Goal: Task Accomplishment & Management: Complete application form

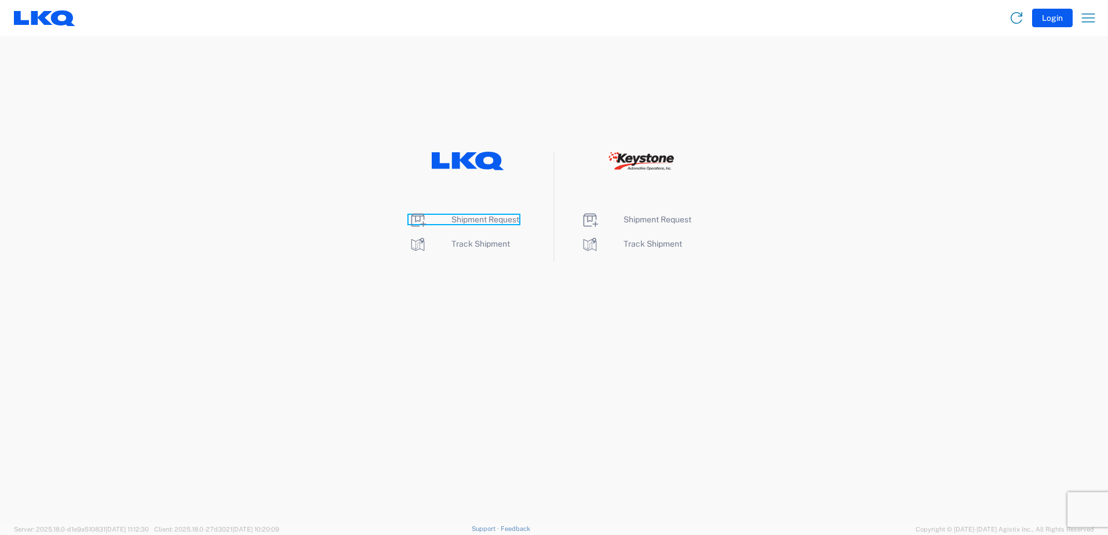
click at [477, 220] on span "Shipment Request" at bounding box center [485, 219] width 68 height 9
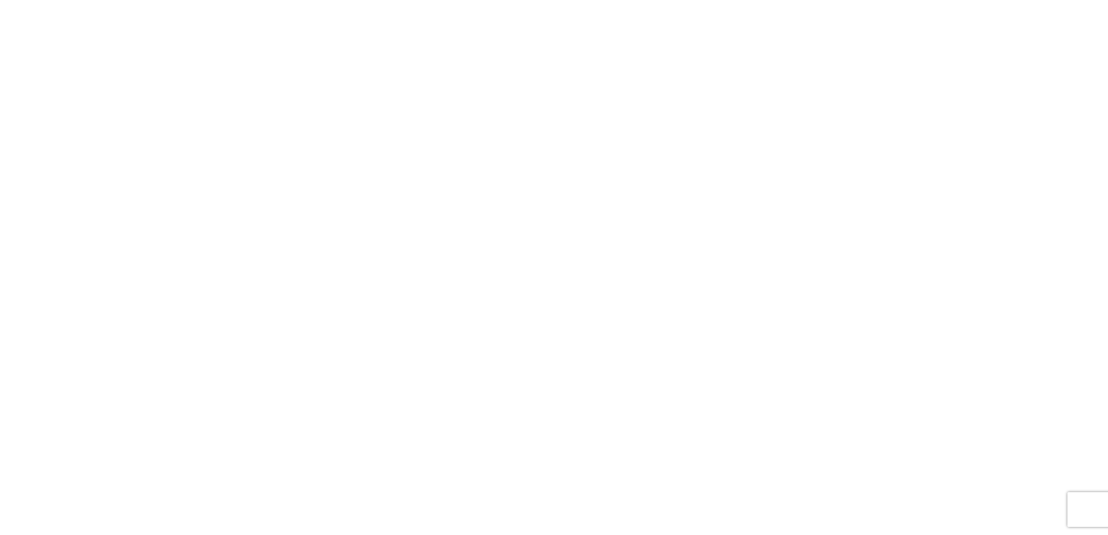
select select "FULL"
select select "LBS"
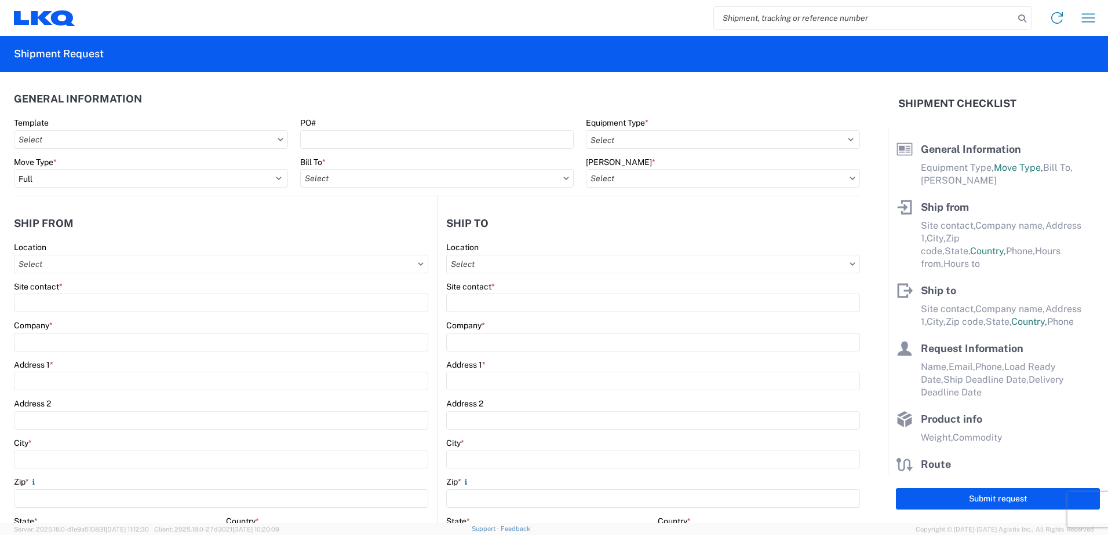
click at [277, 140] on icon at bounding box center [280, 139] width 6 height 3
click at [253, 140] on input "Template" at bounding box center [151, 139] width 274 height 19
click at [279, 104] on header "General Information" at bounding box center [437, 99] width 846 height 26
click at [528, 182] on input "Bill To *" at bounding box center [437, 178] width 274 height 19
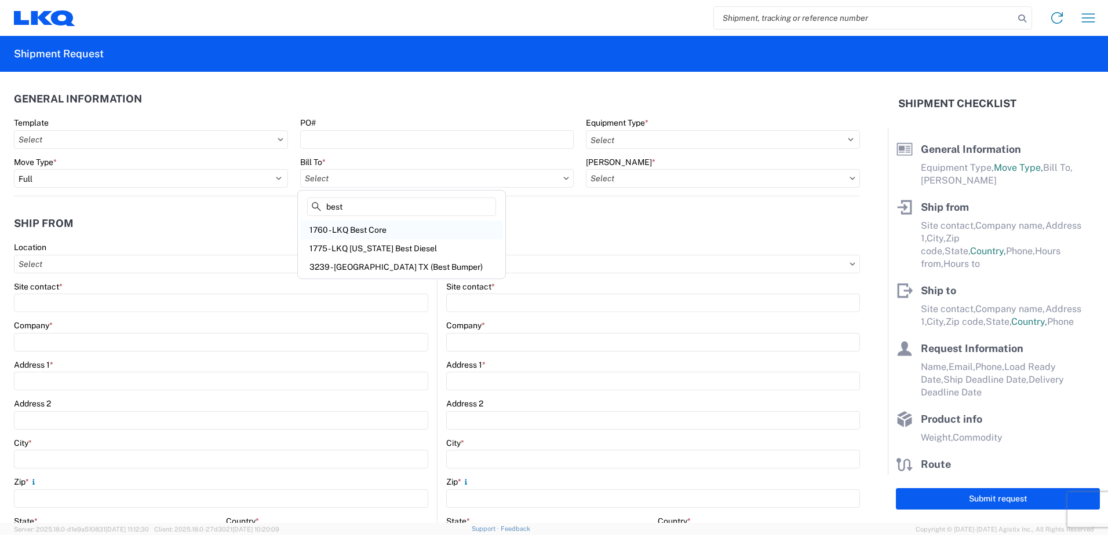
type input "best"
click at [346, 230] on div "1760 - LKQ Best Core" at bounding box center [401, 230] width 203 height 19
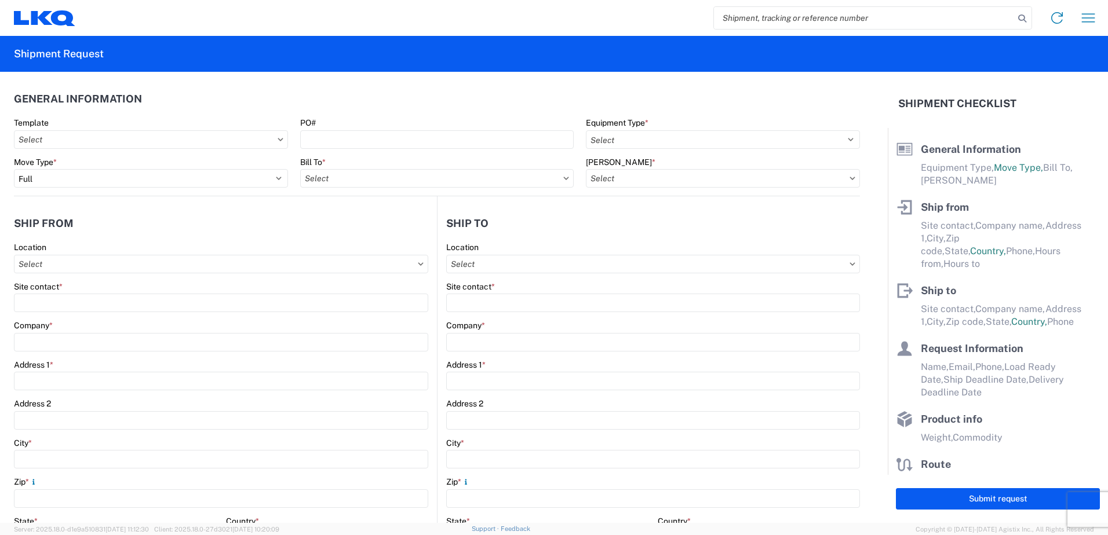
type input "1760 - LKQ Best Core"
click at [849, 177] on icon at bounding box center [852, 178] width 6 height 3
click at [824, 178] on input "[PERSON_NAME] *" at bounding box center [723, 178] width 274 height 19
click at [748, 248] on div "1760-6300-66000-0000 - 1760 Freight Out" at bounding box center [684, 248] width 203 height 19
type input "1760-6300-66000-0000 - 1760 Freight Out"
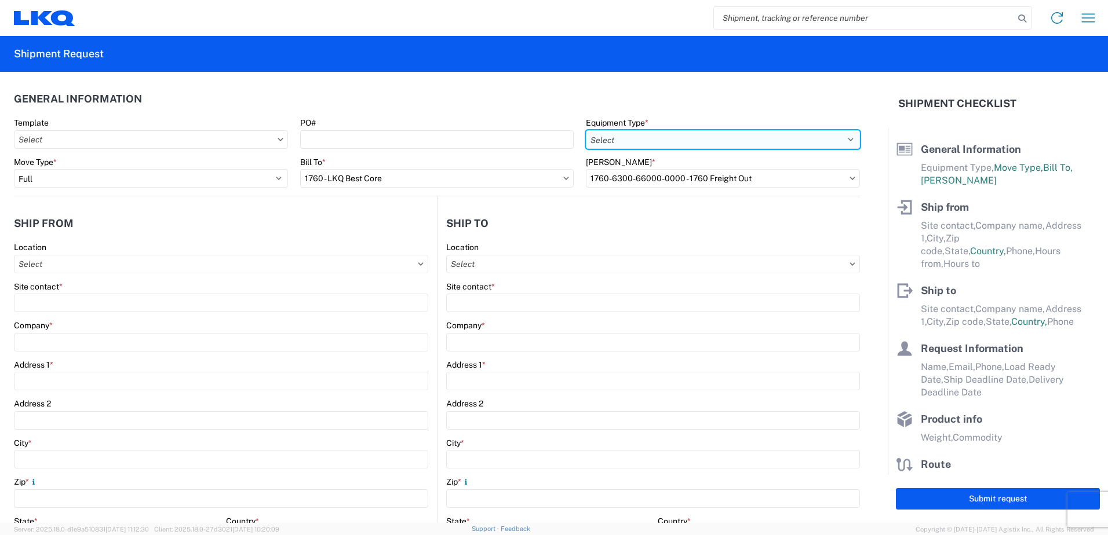
click at [843, 140] on select "Select 53’ Dry Van Flatbed Dropdeck (van) Lowboy (flatbed) Rail" at bounding box center [723, 139] width 274 height 19
select select "STDV"
click at [586, 130] on select "Select 53’ Dry Van Flatbed Dropdeck (van) Lowboy (flatbed) Rail" at bounding box center [723, 139] width 274 height 19
click at [113, 269] on input "Location" at bounding box center [221, 264] width 414 height 19
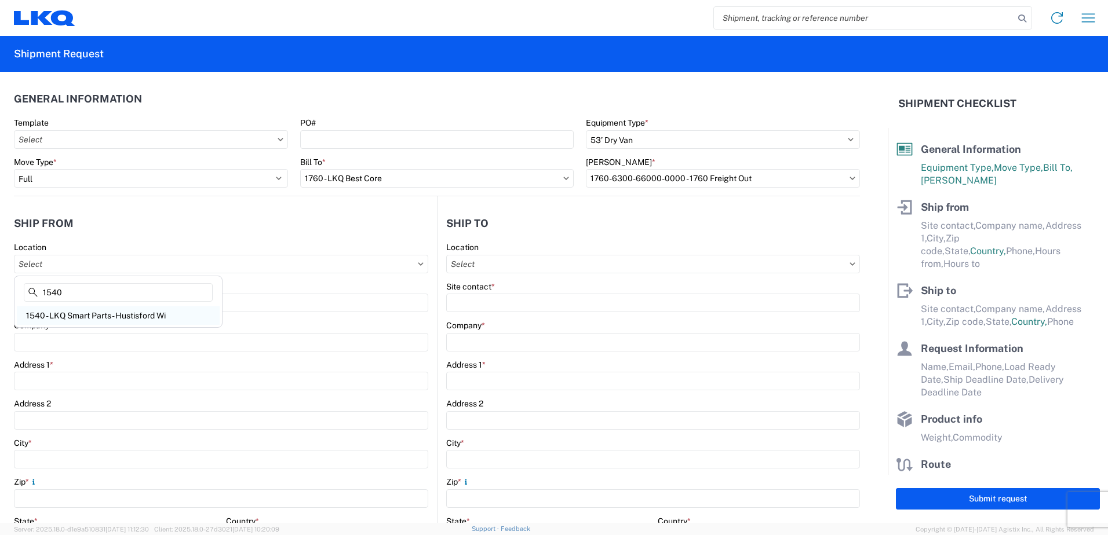
type input "1540"
click at [119, 312] on div "1540 - LKQ Smart Parts - Hustisford Wi" at bounding box center [118, 315] width 203 height 19
type input "1540 - LKQ Smart Parts - Hustisford Wi"
type input "LKQ Corporation"
type input "N4079 Highway E"
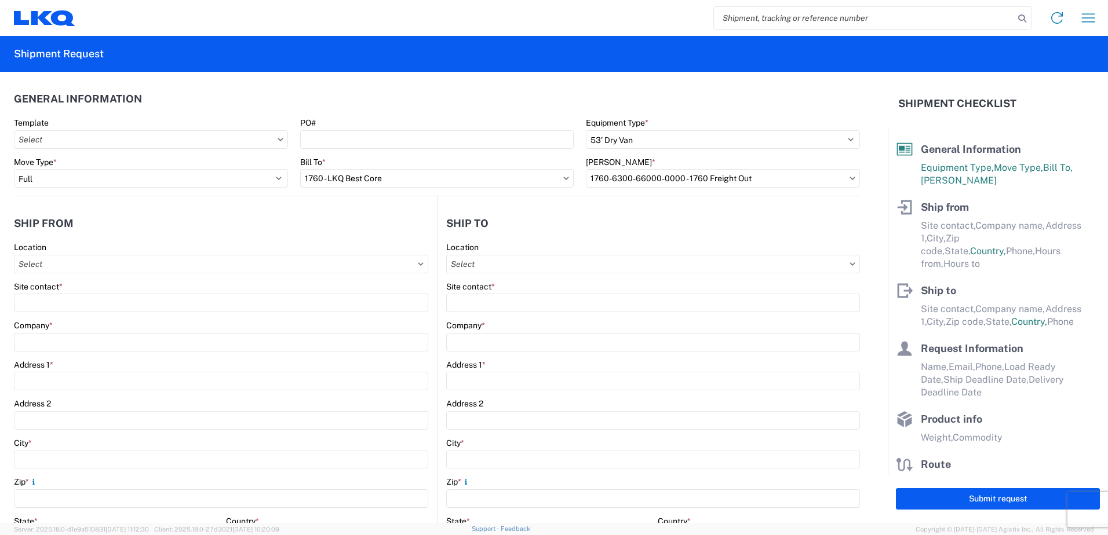
type input "Hustisford"
type input "53034"
select select "WI"
select select "US"
type input "08:00"
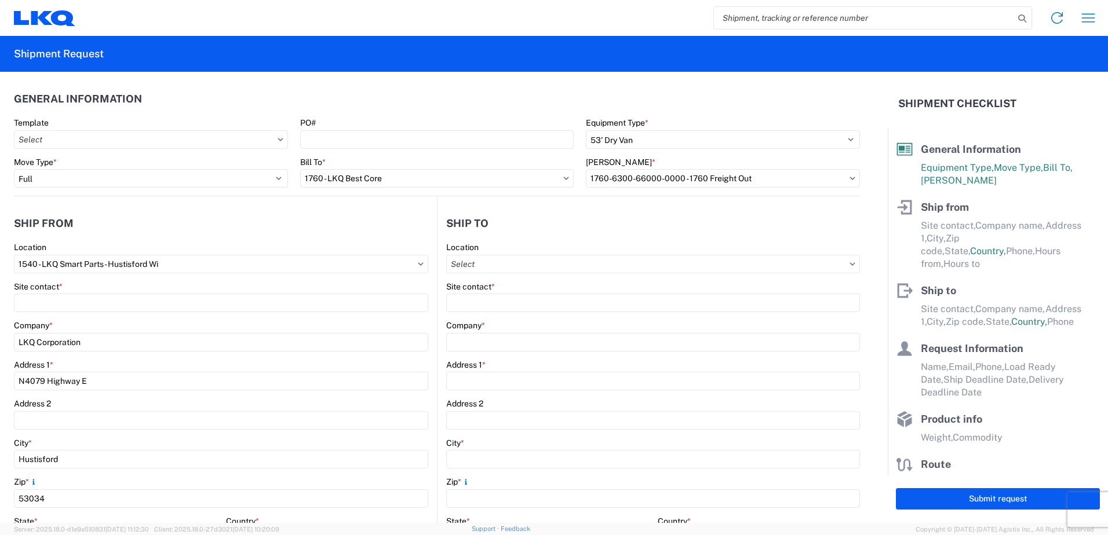
type input "17:00"
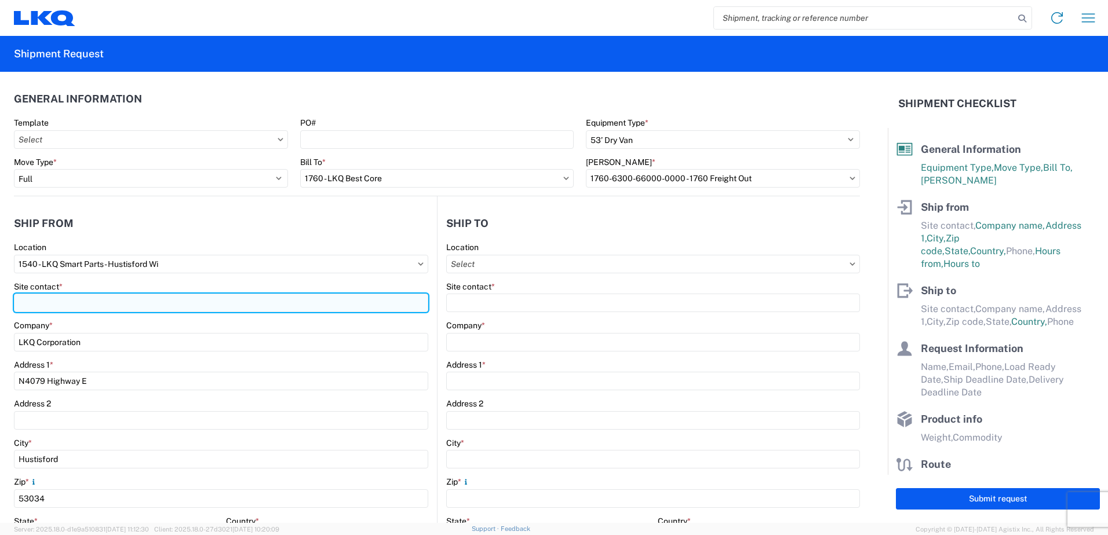
click at [131, 304] on input "Site contact *" at bounding box center [221, 303] width 414 height 19
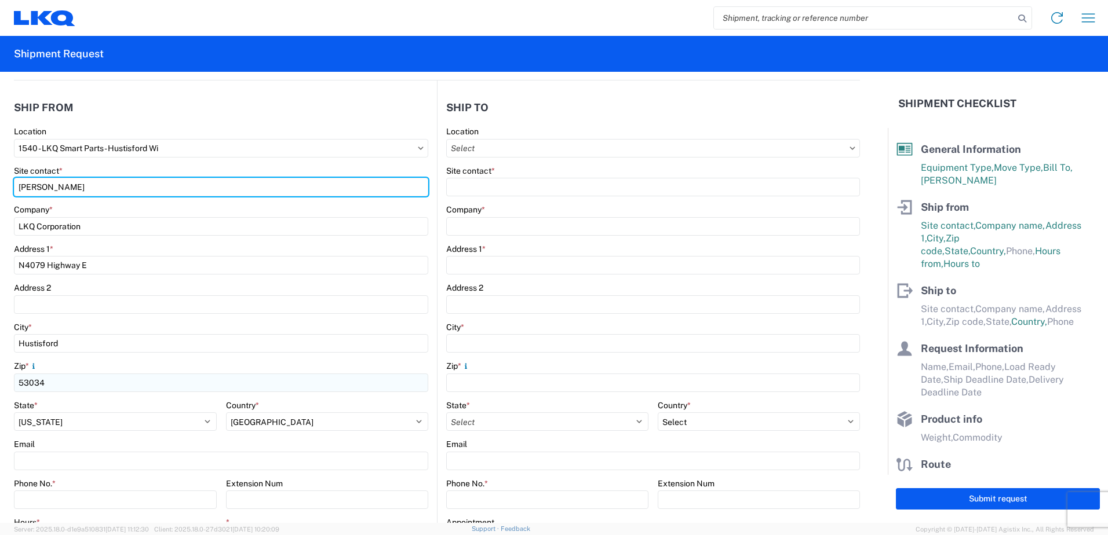
scroll to position [174, 0]
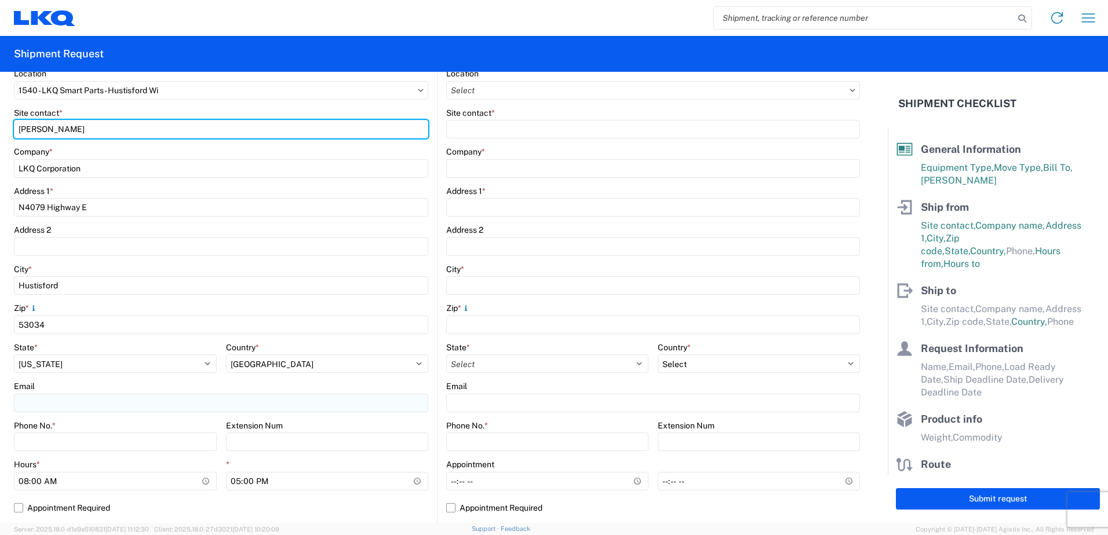
type input "[PERSON_NAME]"
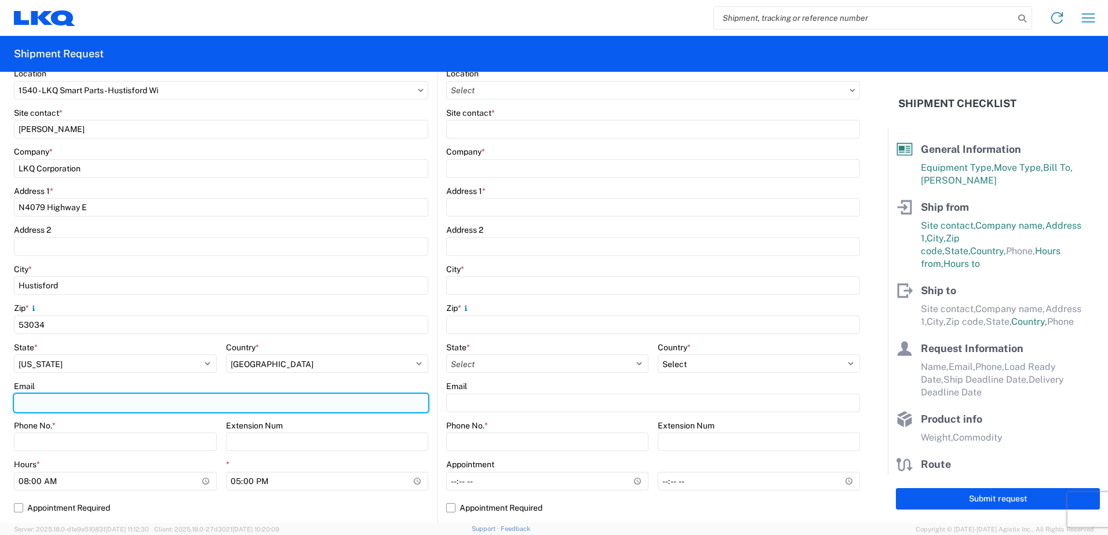
click at [175, 401] on input "Email" at bounding box center [221, 403] width 414 height 19
type input "[EMAIL_ADDRESS][DOMAIN_NAME]"
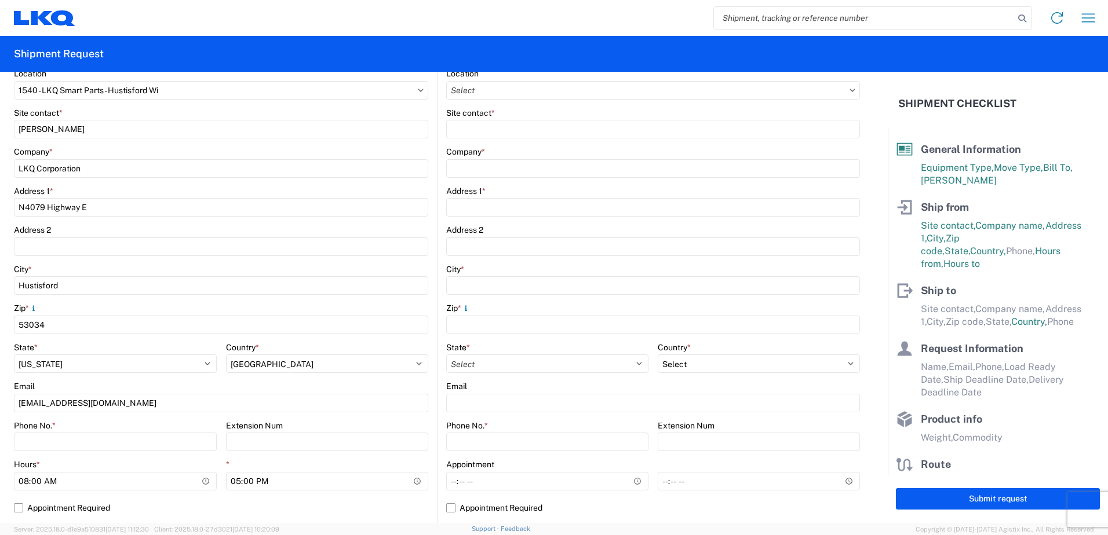
click at [598, 195] on div "Address 1 *" at bounding box center [653, 191] width 414 height 10
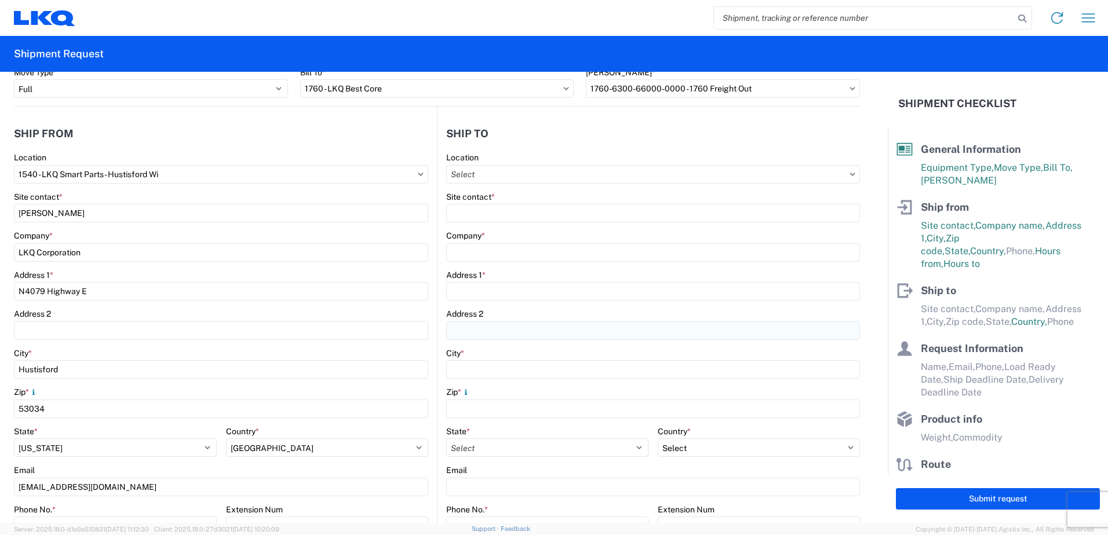
scroll to position [0, 0]
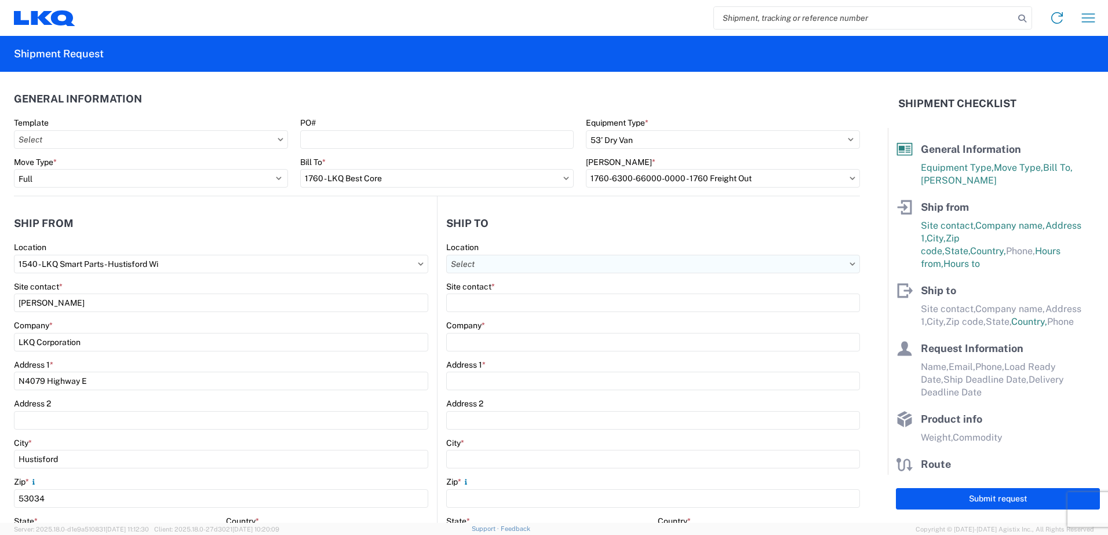
click at [541, 261] on input "Location" at bounding box center [653, 264] width 414 height 19
type input "1635"
click at [509, 316] on div "1635 - [PERSON_NAME]" at bounding box center [546, 315] width 203 height 19
type input "1635 - [PERSON_NAME]"
type input "[PERSON_NAME]"
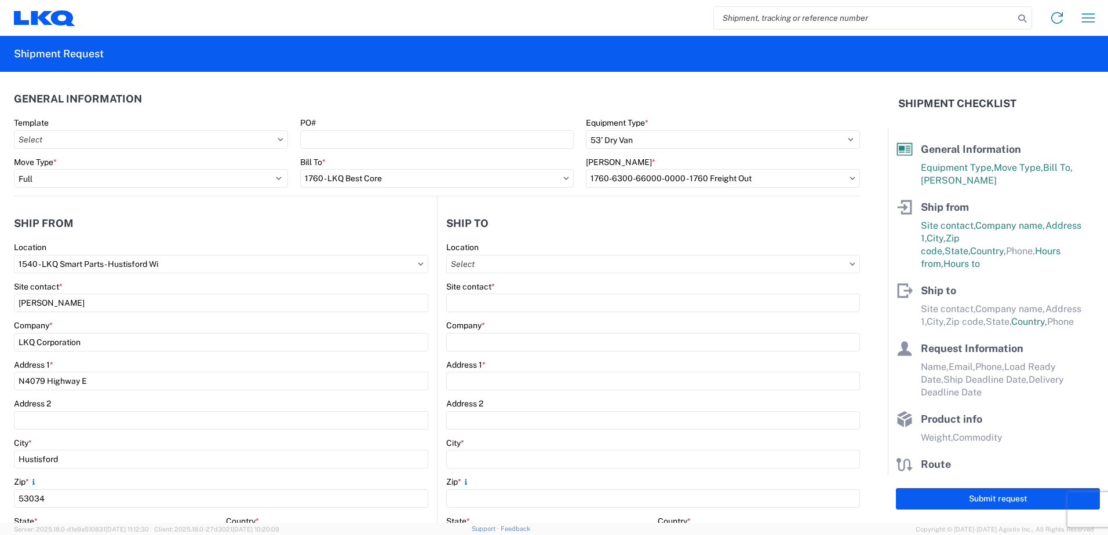
type input "LKQ Corporation"
type input "[STREET_ADDRESS][PERSON_NAME]"
type input "Suite C"
type input "Alsip"
type input "60803"
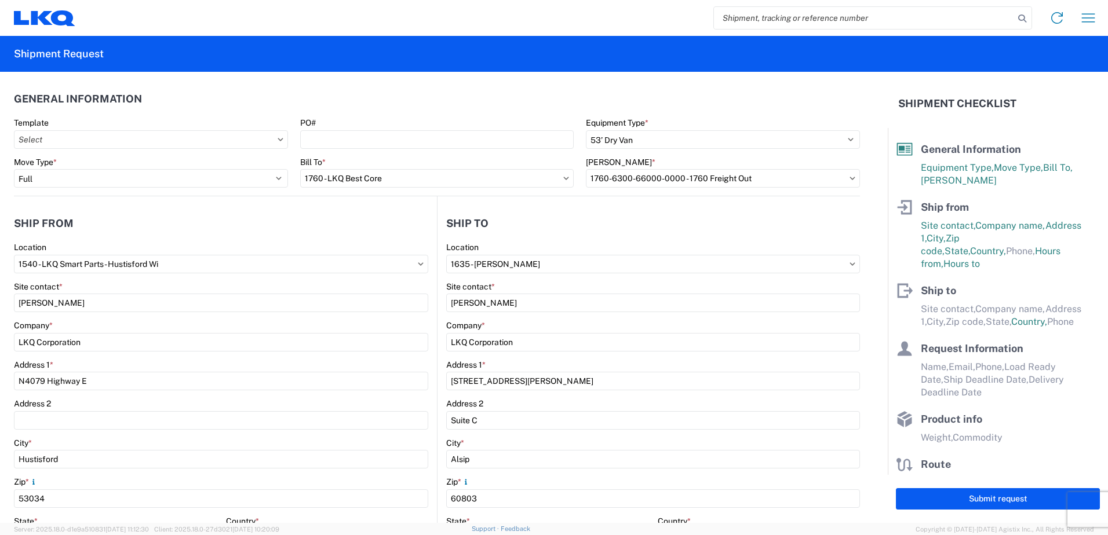
type input "[EMAIL_ADDRESS][DOMAIN_NAME]"
select select "US"
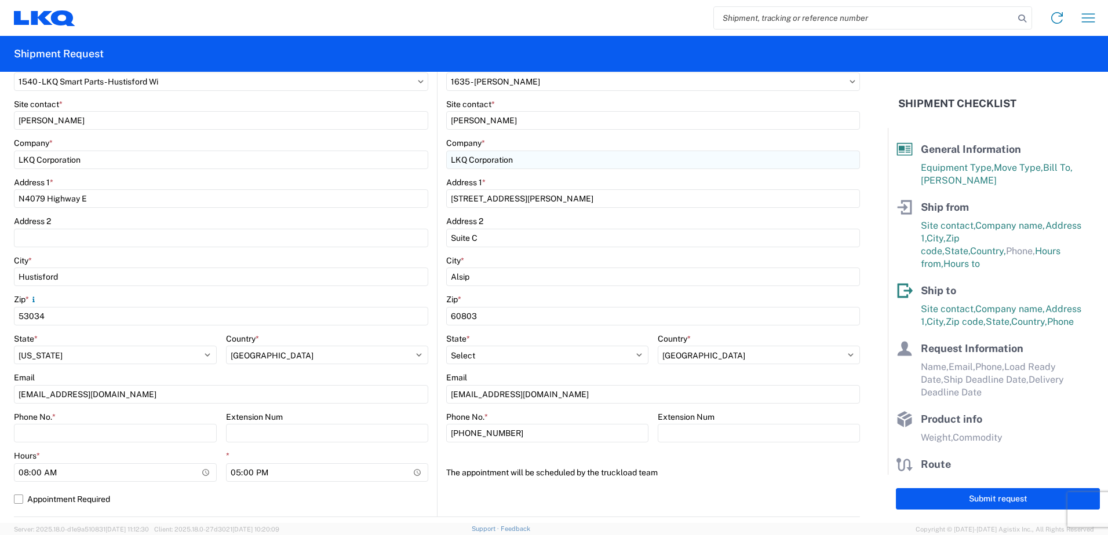
scroll to position [232, 0]
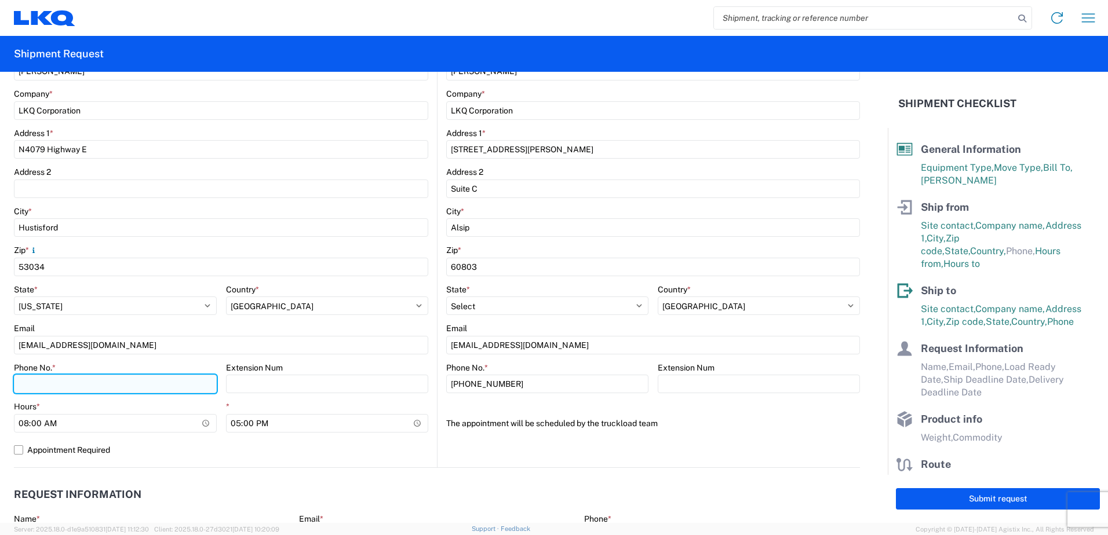
click at [129, 385] on input "Phone No. *" at bounding box center [115, 384] width 203 height 19
type input "9205791560"
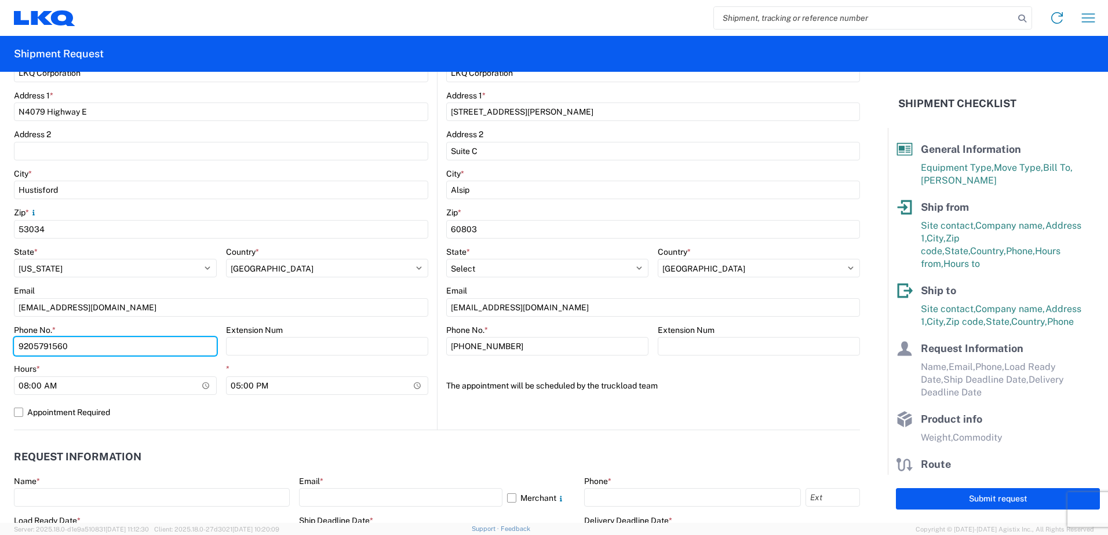
scroll to position [290, 0]
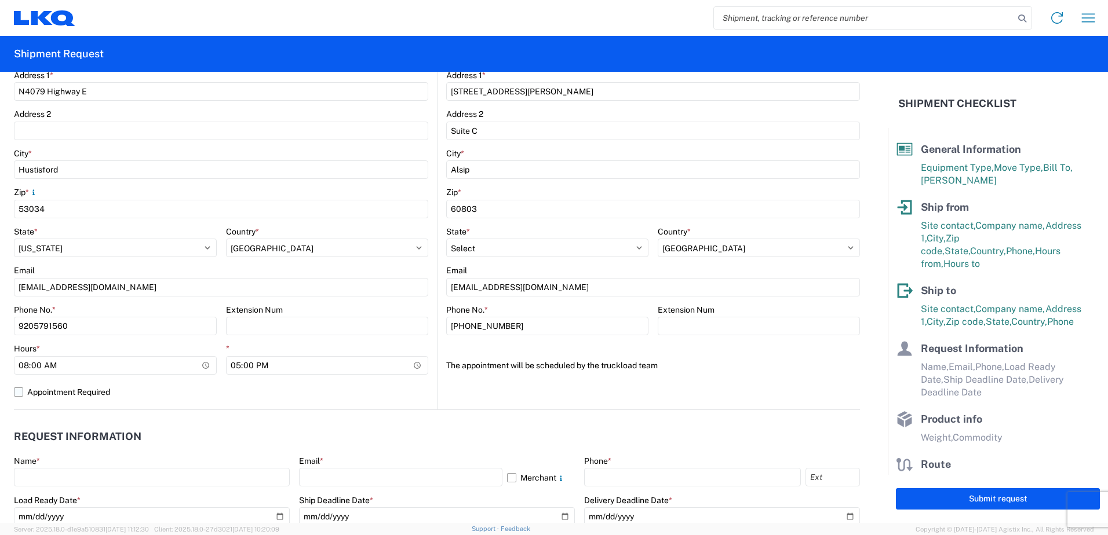
click at [17, 391] on label "Appointment Required" at bounding box center [221, 392] width 414 height 19
click at [0, 0] on input "Appointment Required" at bounding box center [0, 0] width 0 height 0
select select "US"
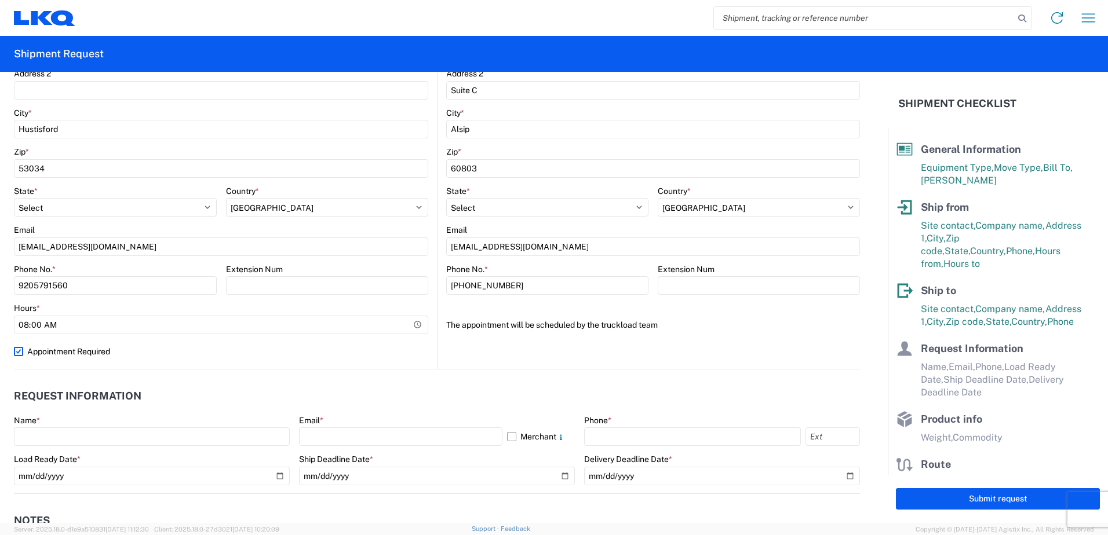
scroll to position [348, 0]
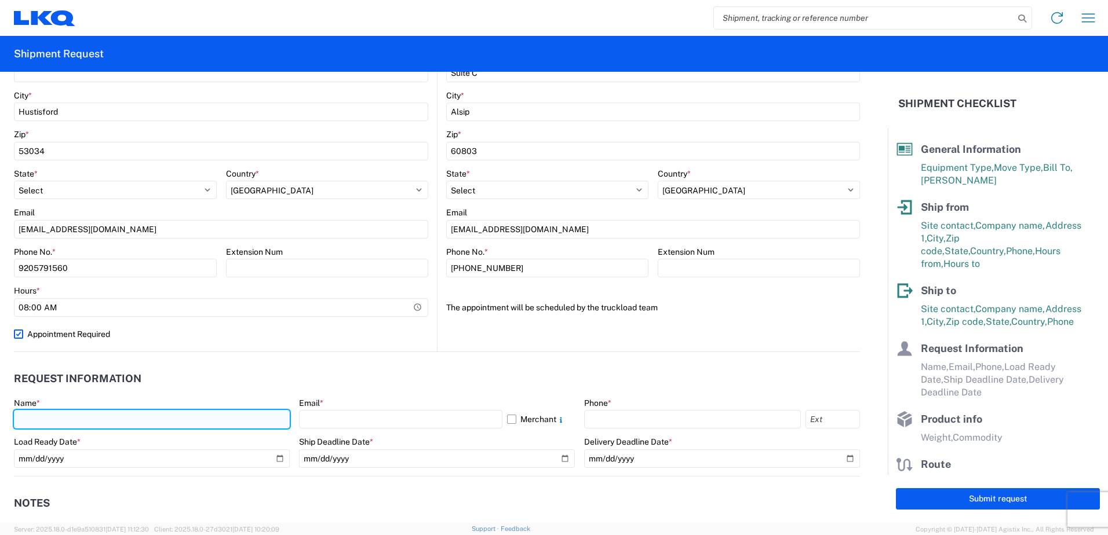
click at [179, 414] on input "text" at bounding box center [152, 419] width 276 height 19
type input "[PERSON_NAME]"
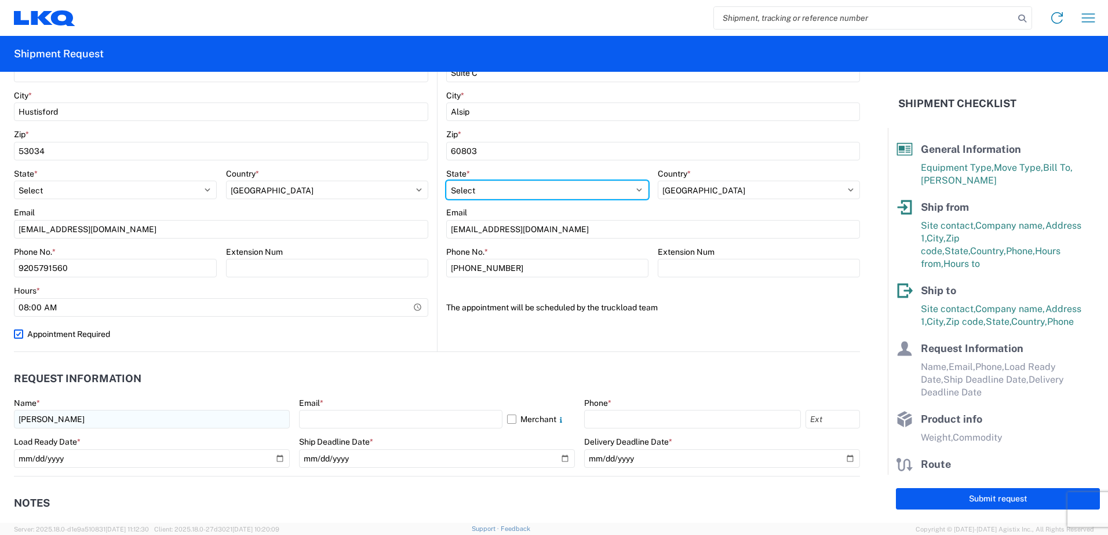
select select "WI"
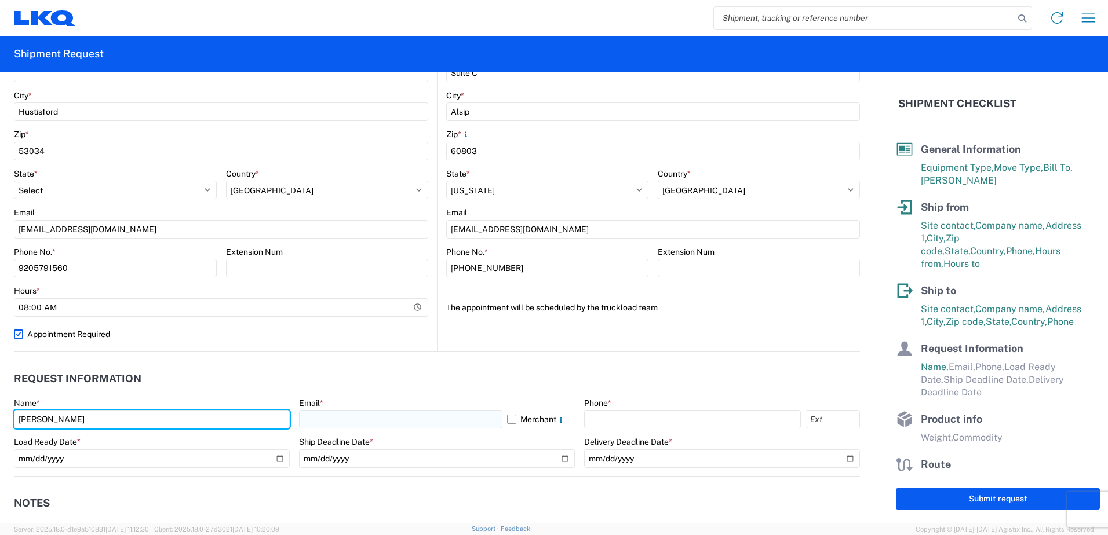
type input "[PERSON_NAME]"
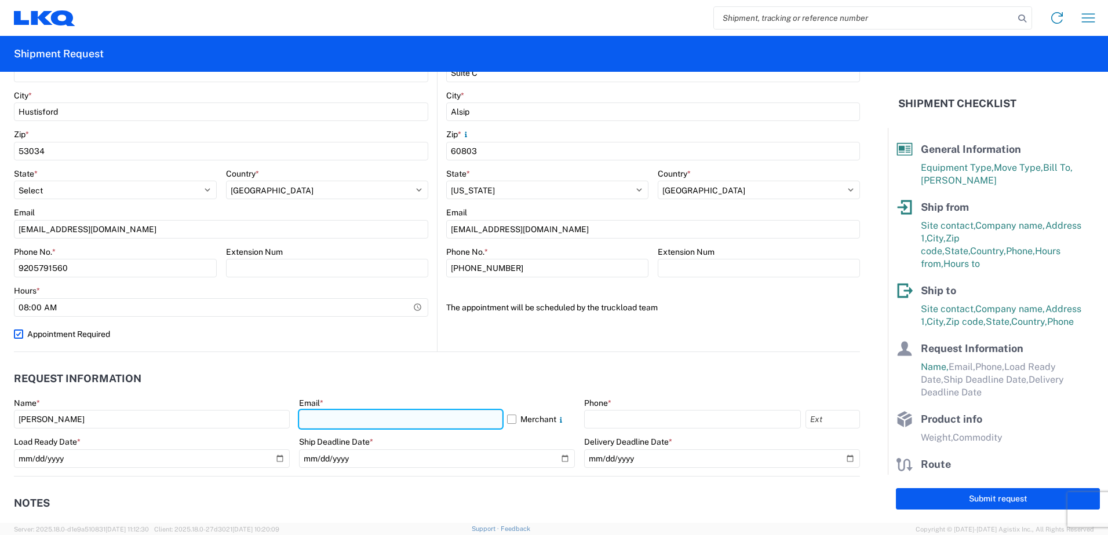
click at [341, 417] on input "text" at bounding box center [400, 419] width 203 height 19
type input "[EMAIL_ADDRESS][DOMAIN_NAME]"
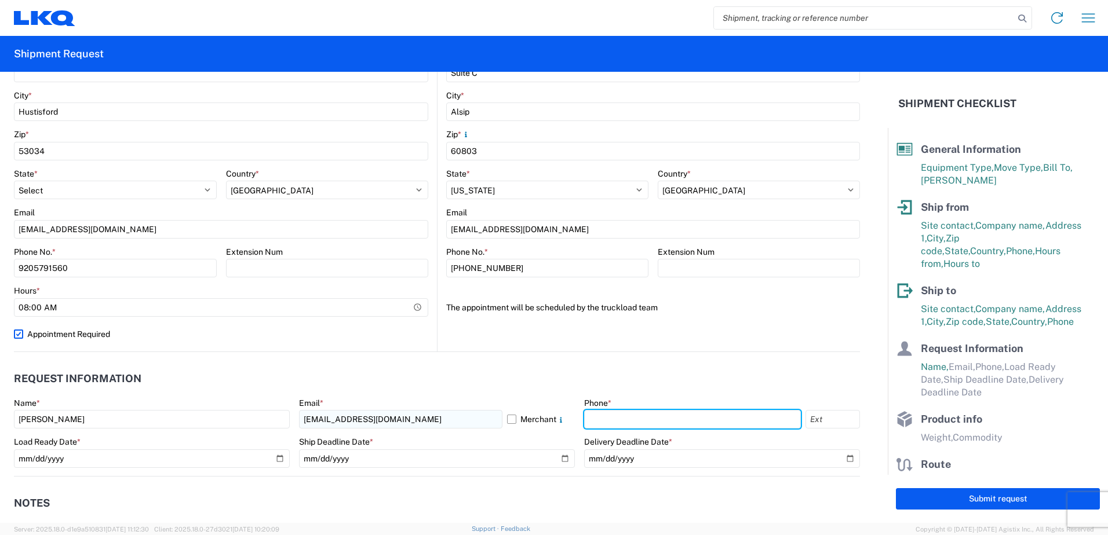
type input "9205791560"
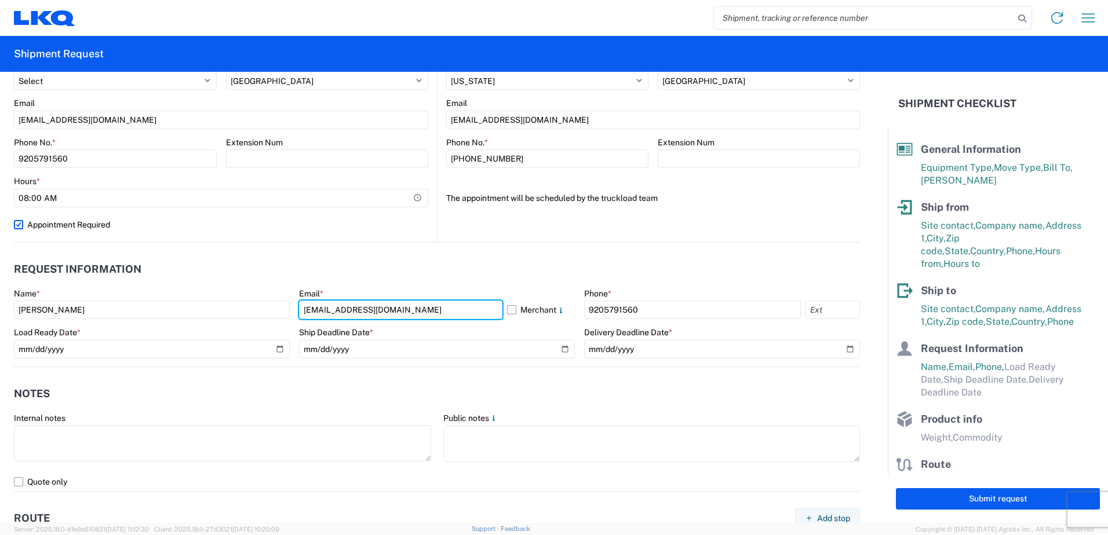
scroll to position [463, 0]
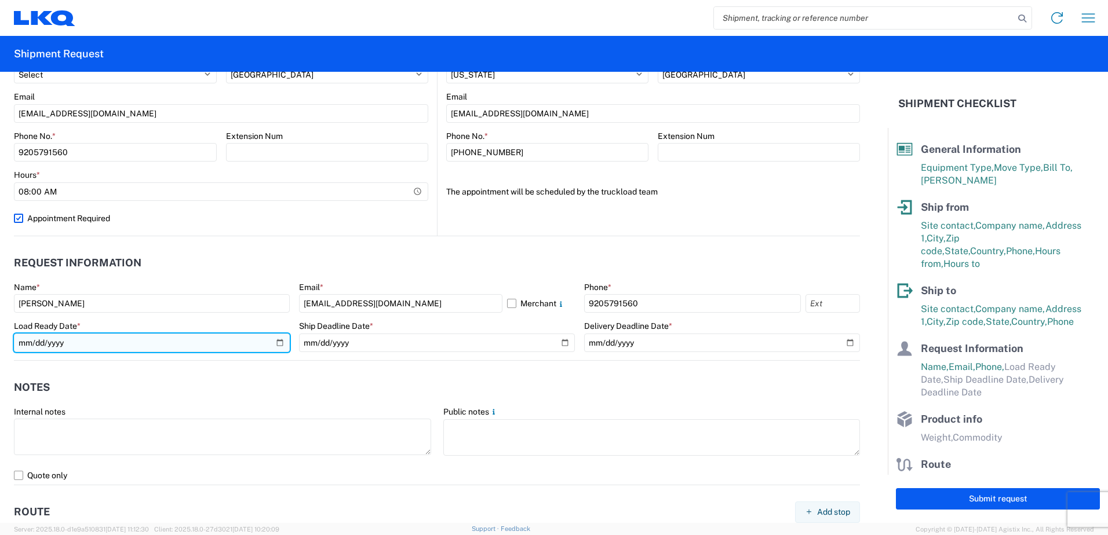
click at [276, 340] on input "date" at bounding box center [152, 343] width 276 height 19
type input "[DATE]"
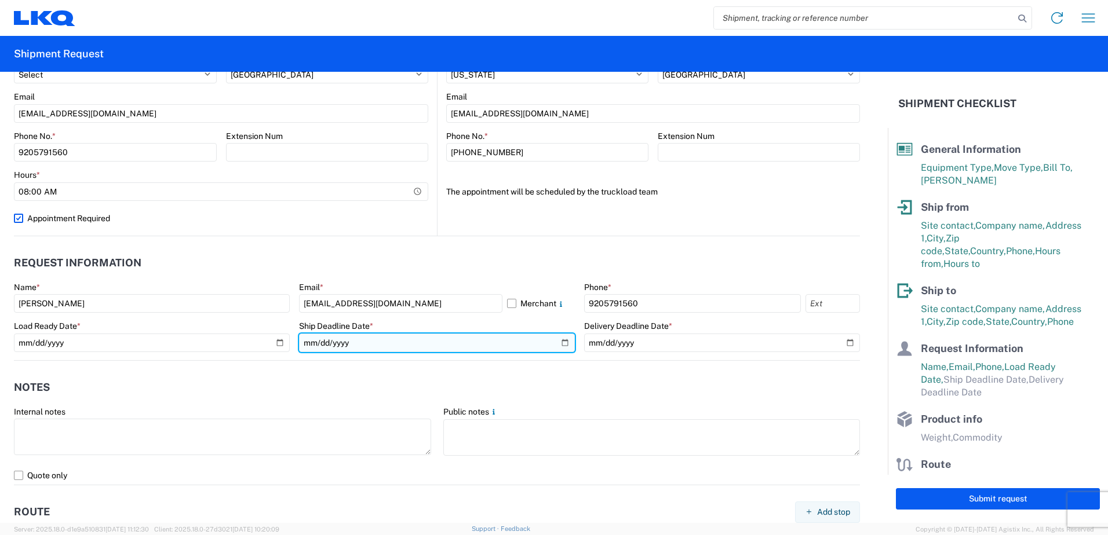
click at [560, 341] on input "date" at bounding box center [437, 343] width 276 height 19
type input "[DATE]"
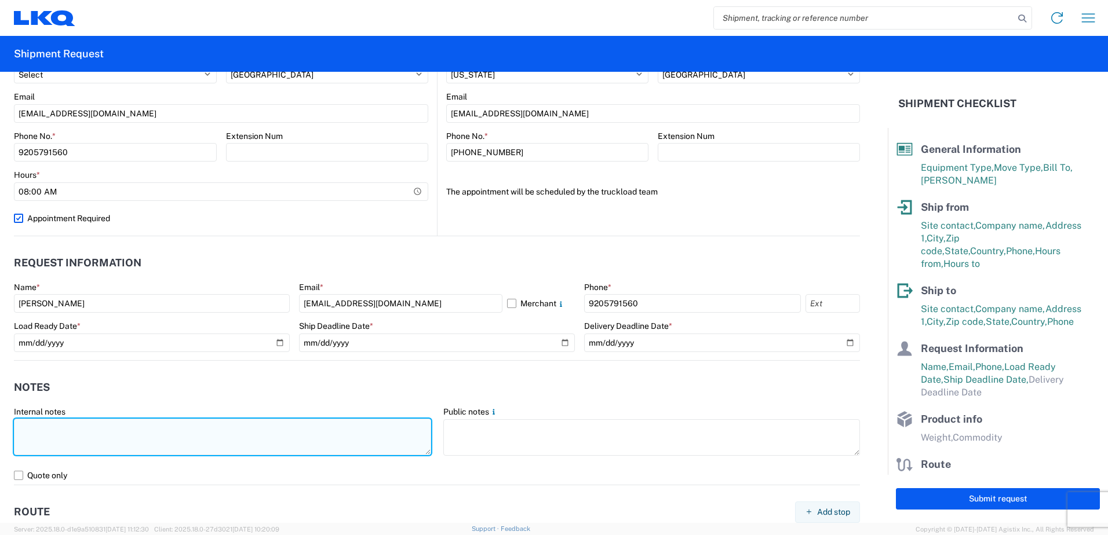
click at [154, 432] on textarea at bounding box center [222, 437] width 417 height 36
drag, startPoint x: 370, startPoint y: 425, endPoint x: 8, endPoint y: 418, distance: 362.7
click at [8, 418] on agx-form-control-wrapper-v2 "Internal notes THIS LOAD NEEDS TO BE PICKED UP BETWEEN 7:00AM AND NOON [DATE] O…" at bounding box center [222, 437] width 429 height 60
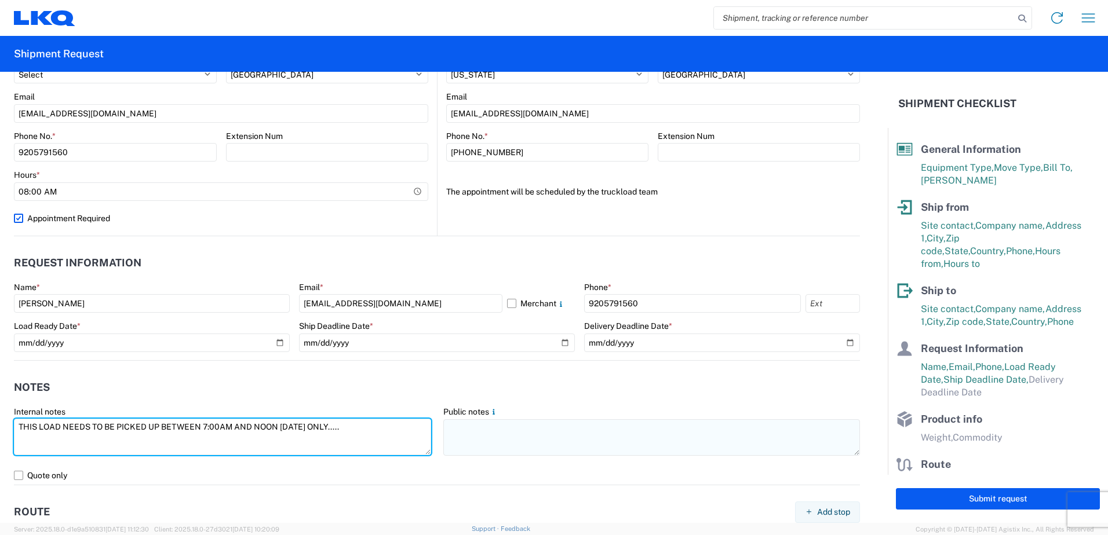
type textarea "THIS LOAD NEEDS TO BE PICKED UP BETWEEN 7:00AM AND NOON [DATE] ONLY....."
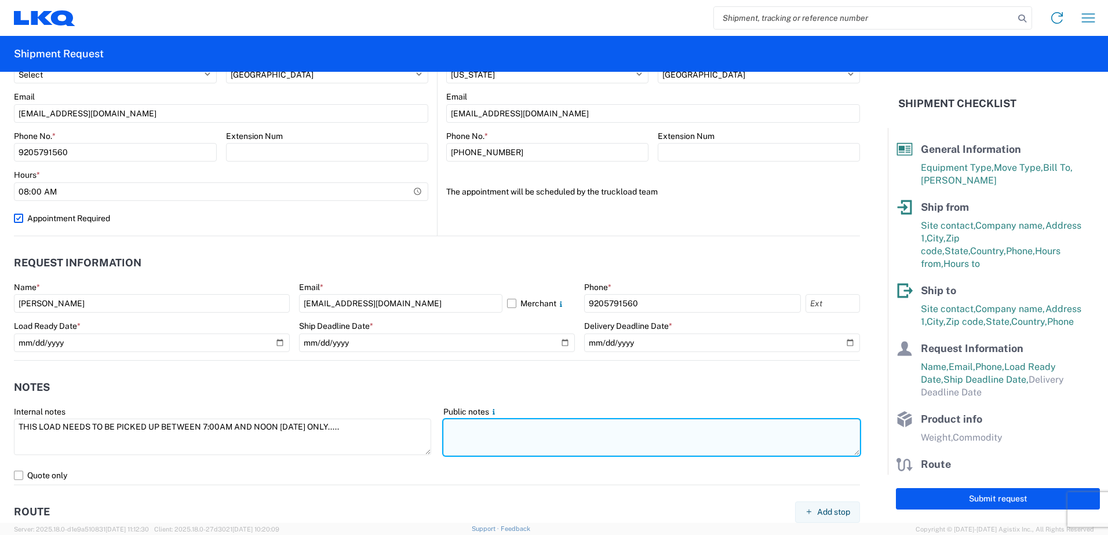
click at [466, 432] on textarea at bounding box center [651, 437] width 417 height 36
paste textarea "THIS LOAD NEEDS TO BE PICKED UP BETWEEN 7:00AM AND NOON [DATE] ONLY....."
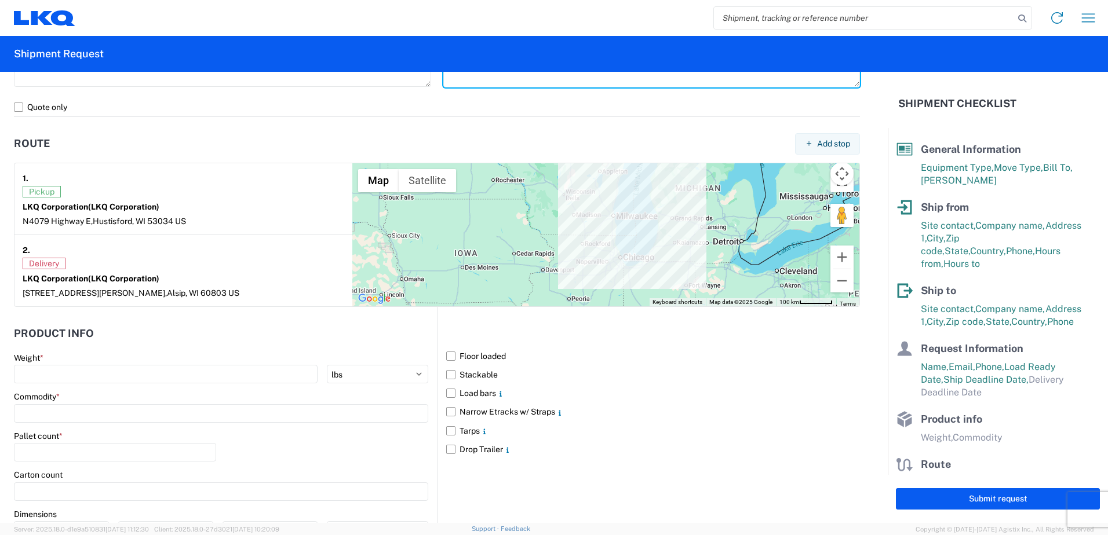
scroll to position [869, 0]
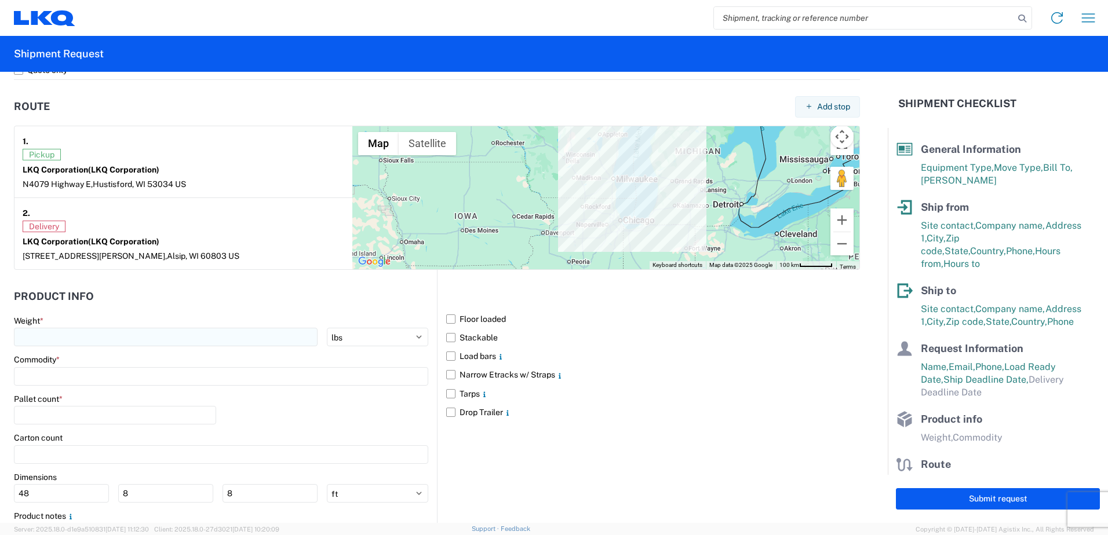
type textarea "THIS LOAD NEEDS TO BE PICKED UP BETWEEN 7:00AM AND NOON [DATE] ONLY....."
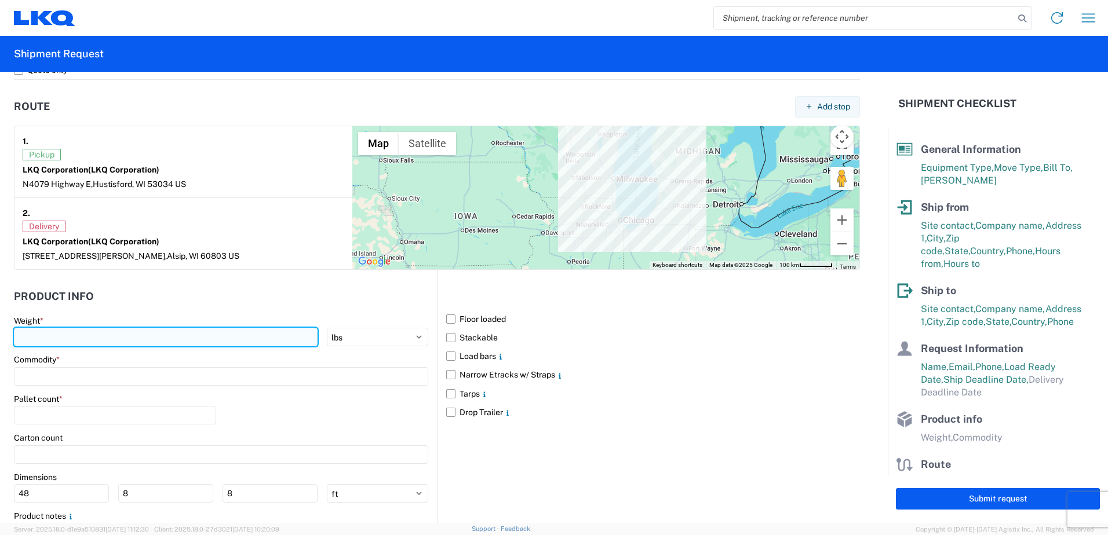
click at [167, 339] on input "number" at bounding box center [166, 337] width 304 height 19
type input "42000"
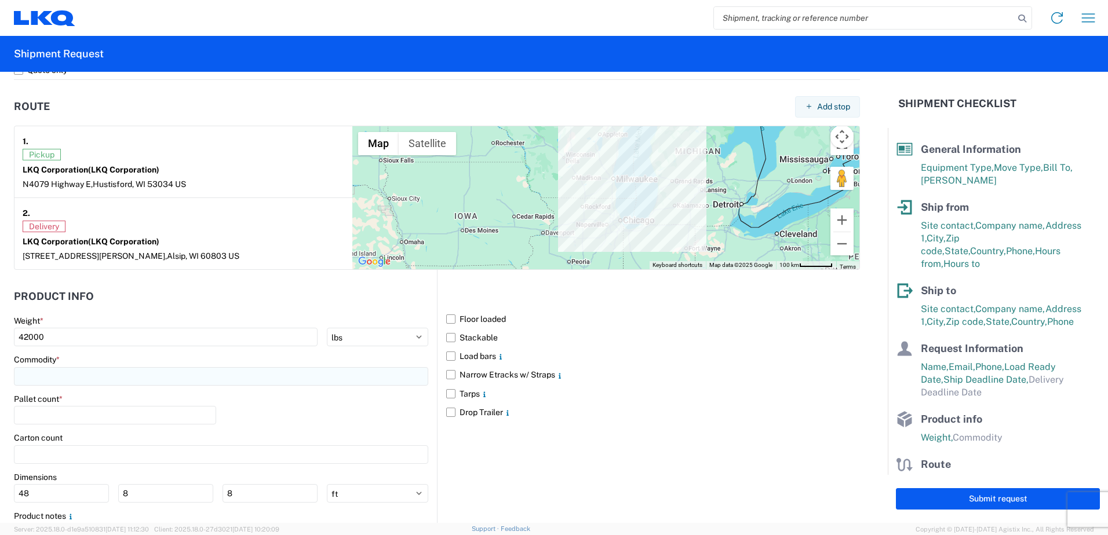
click at [137, 379] on input at bounding box center [221, 376] width 414 height 19
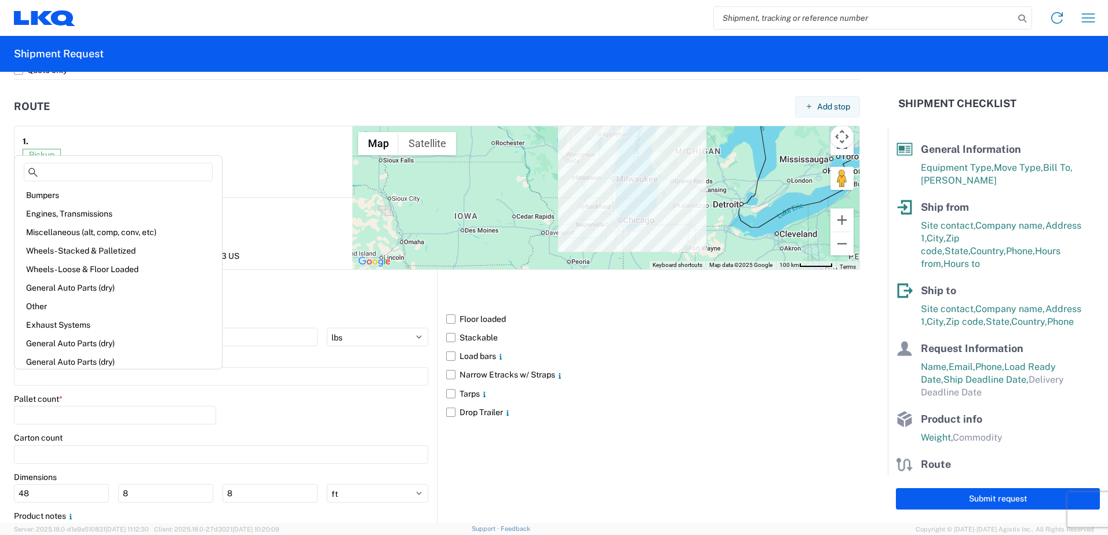
click at [100, 213] on div "Engines, Transmissions" at bounding box center [118, 214] width 203 height 19
type input "Engines, Transmissions"
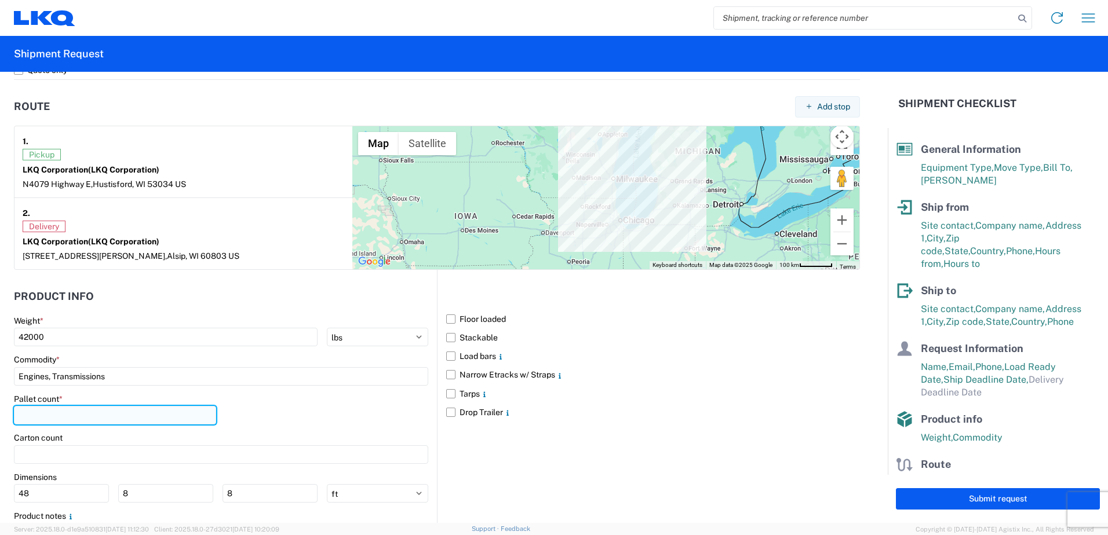
click at [119, 419] on input "number" at bounding box center [115, 415] width 202 height 19
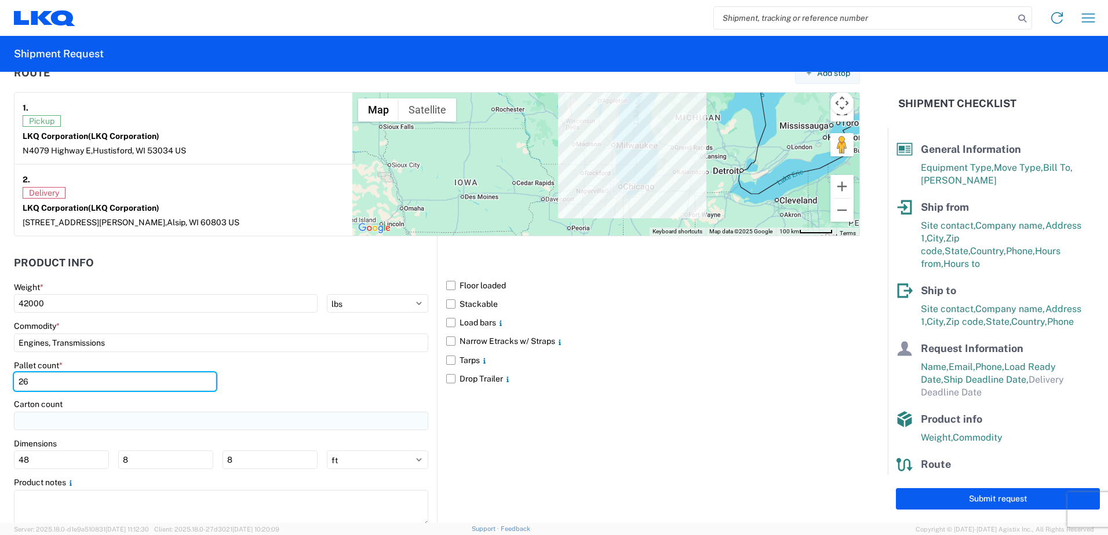
scroll to position [938, 0]
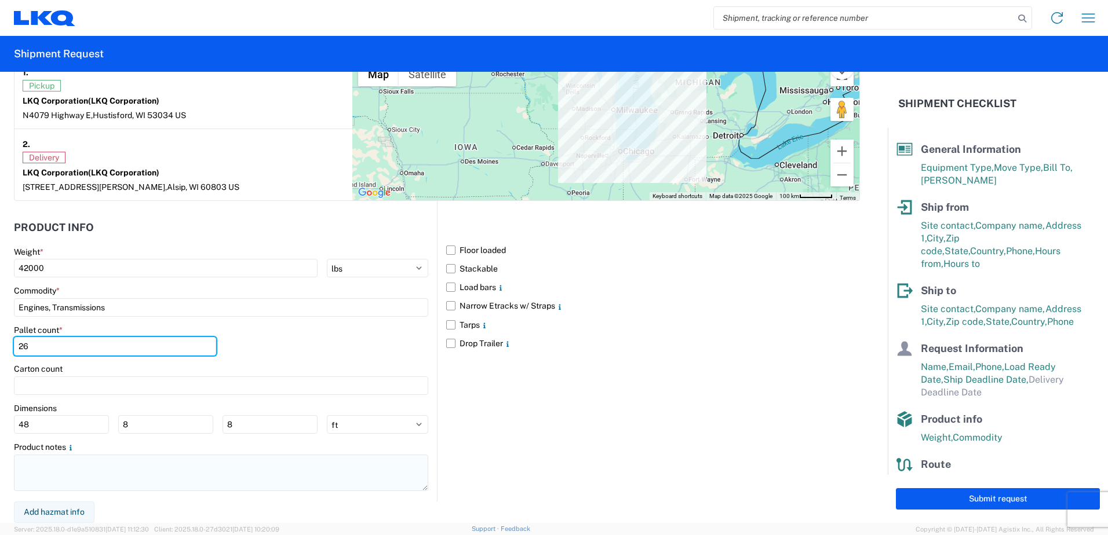
type input "26"
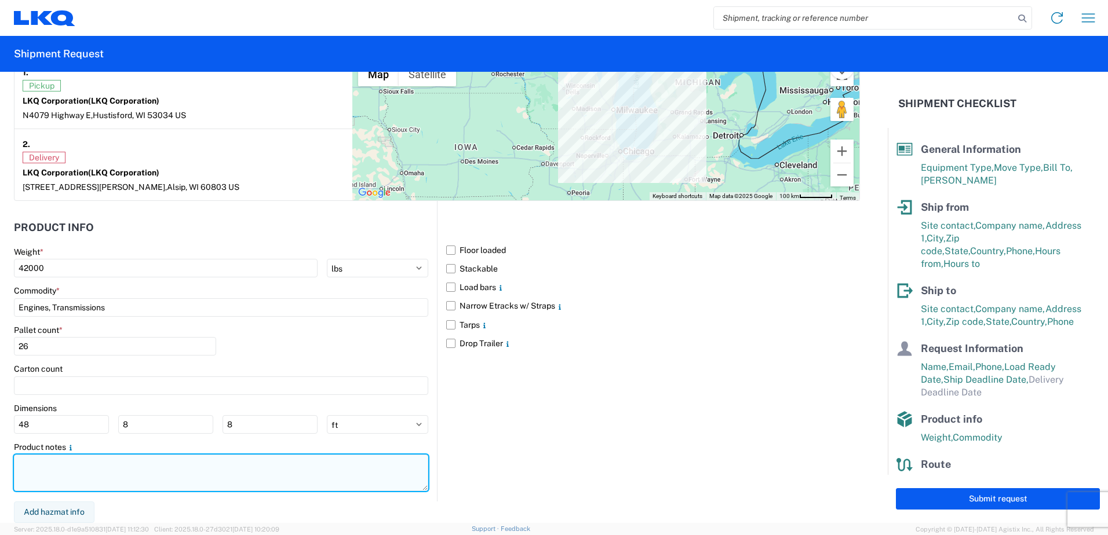
click at [136, 459] on textarea at bounding box center [221, 473] width 414 height 36
paste textarea "THIS LOAD NEEDS TO BE PICKED UP BETWEEN 7:00AM AND NOON [DATE] ONLY....."
type textarea "THIS LOAD NEEDS TO BE PICKED UP BETWEEN 7:00AM AND NOON [DATE] ONLY....."
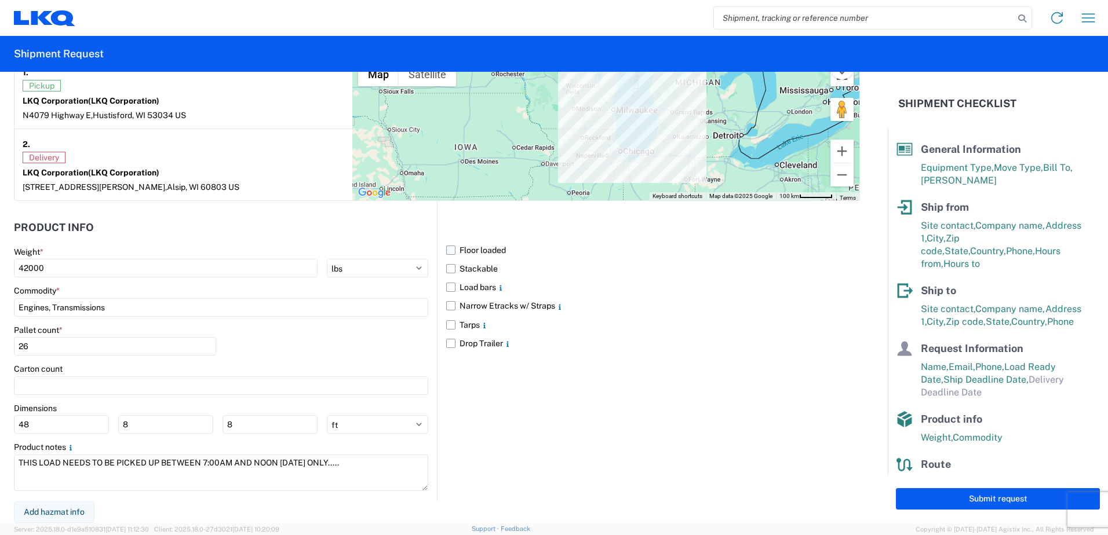
click at [447, 253] on label "Floor loaded" at bounding box center [653, 250] width 414 height 19
click at [0, 0] on input "Floor loaded" at bounding box center [0, 0] width 0 height 0
click at [985, 499] on button "Submit request" at bounding box center [998, 498] width 204 height 21
select select "WI"
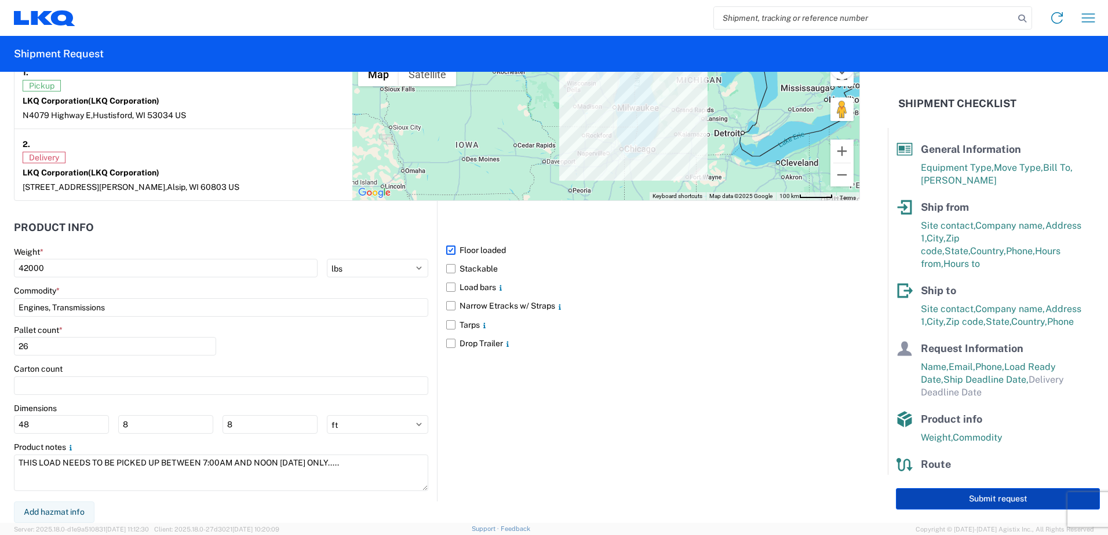
select select "US"
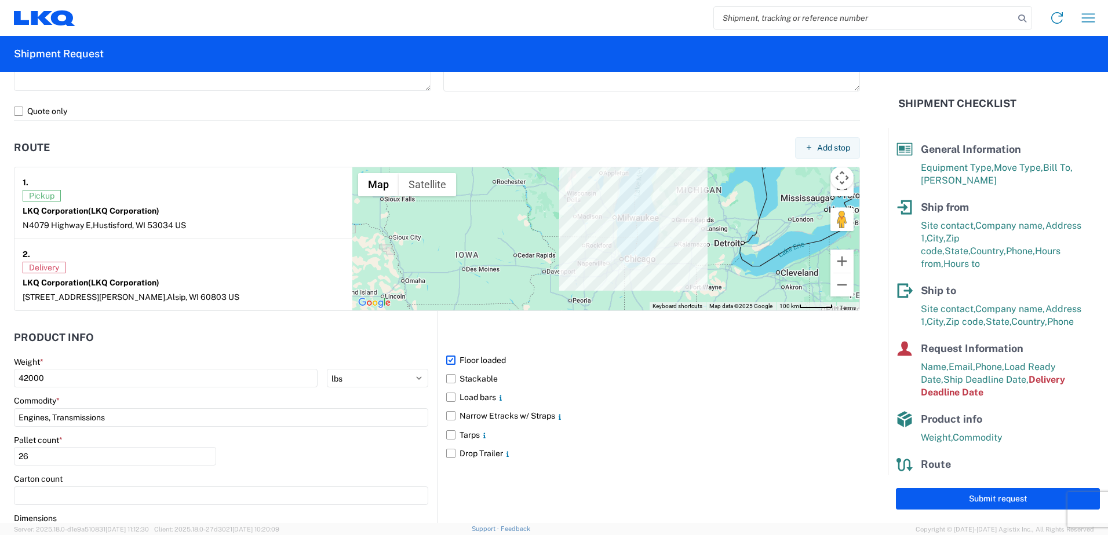
scroll to position [663, 0]
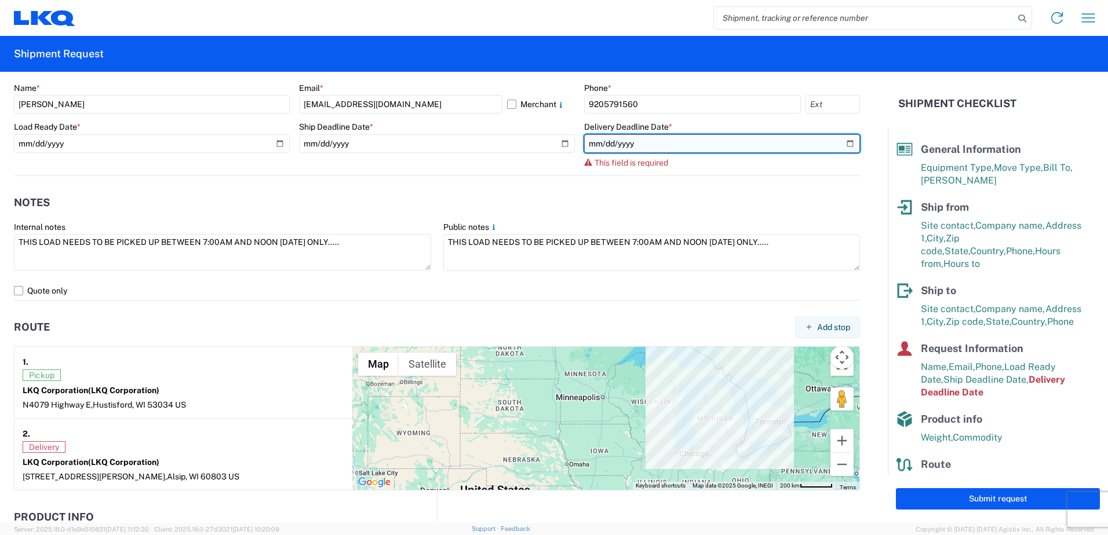
click at [818, 141] on input "date" at bounding box center [722, 143] width 276 height 19
click at [841, 145] on input "date" at bounding box center [722, 143] width 276 height 19
type input "[DATE]"
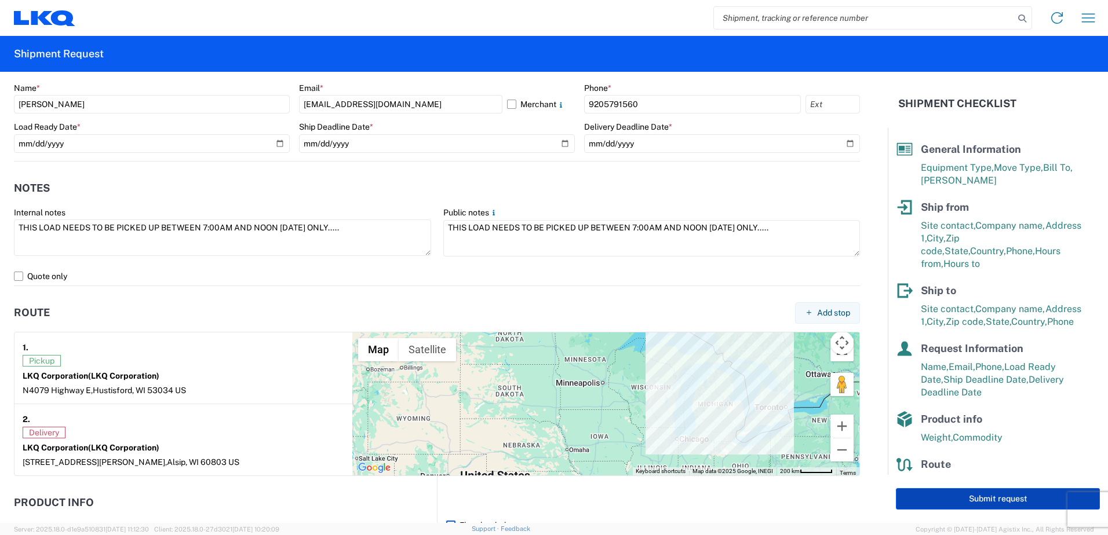
click at [989, 501] on button "Submit request" at bounding box center [998, 498] width 204 height 21
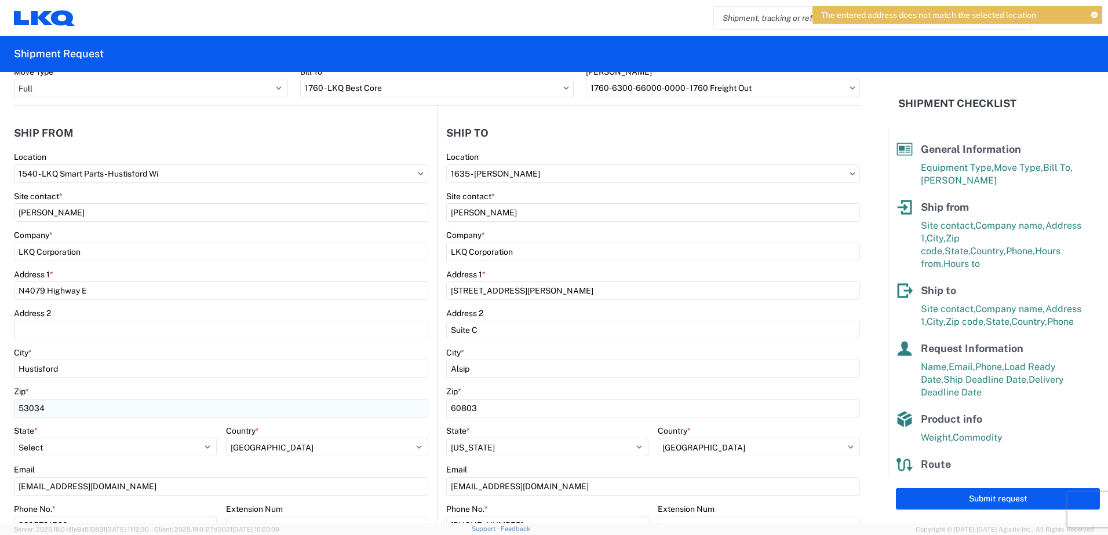
scroll to position [83, 0]
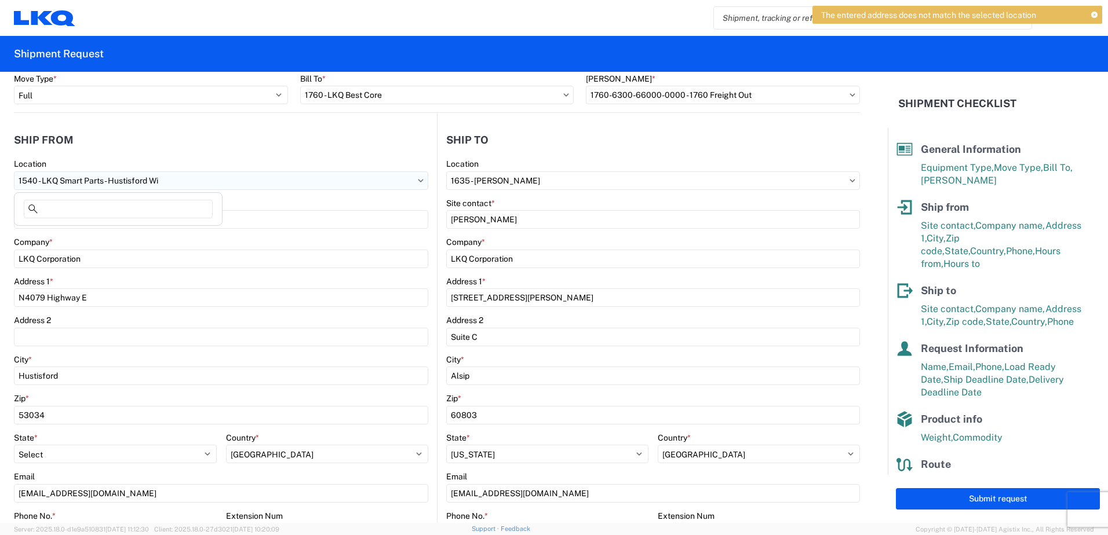
click at [39, 183] on input "1540 - LKQ Smart Parts - Hustisford Wi" at bounding box center [221, 180] width 414 height 19
type input "1540"
click at [96, 234] on div "1540 - LKQ Smart Parts - Hustisford Wi" at bounding box center [118, 232] width 203 height 19
select select "WI"
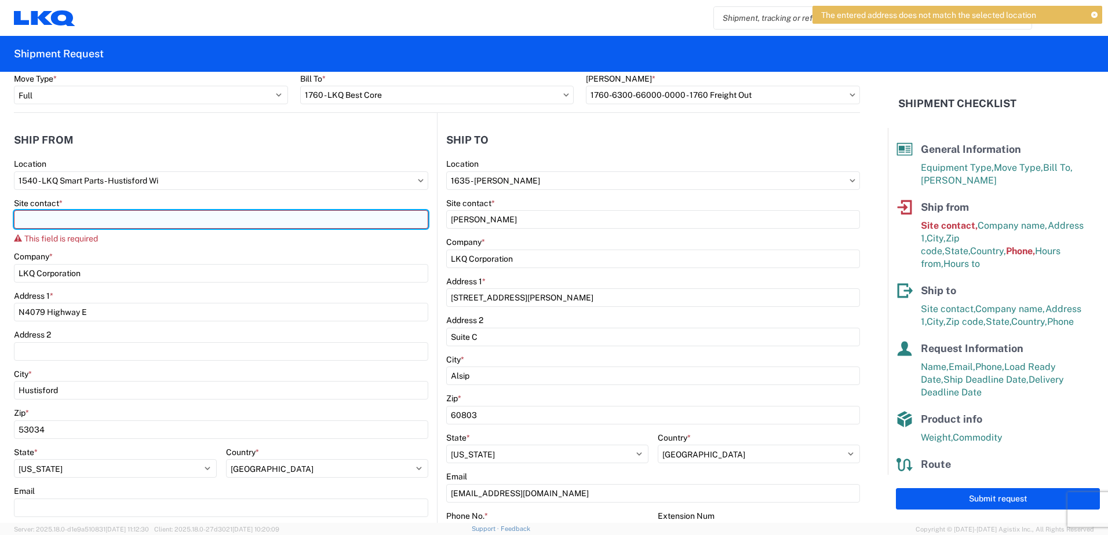
click at [97, 220] on input "Site contact *" at bounding box center [221, 219] width 414 height 19
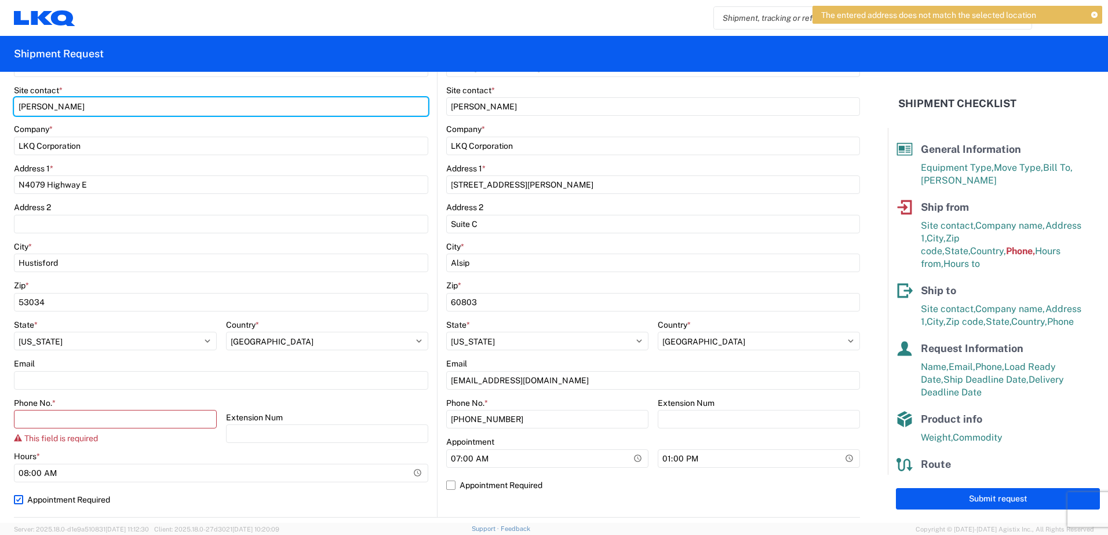
scroll to position [199, 0]
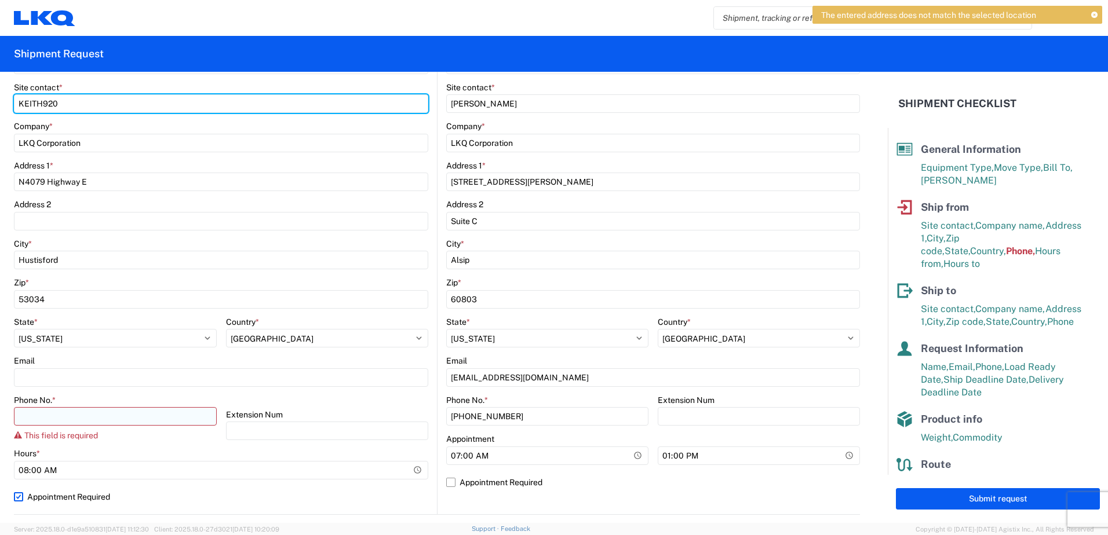
type input "KEITH920"
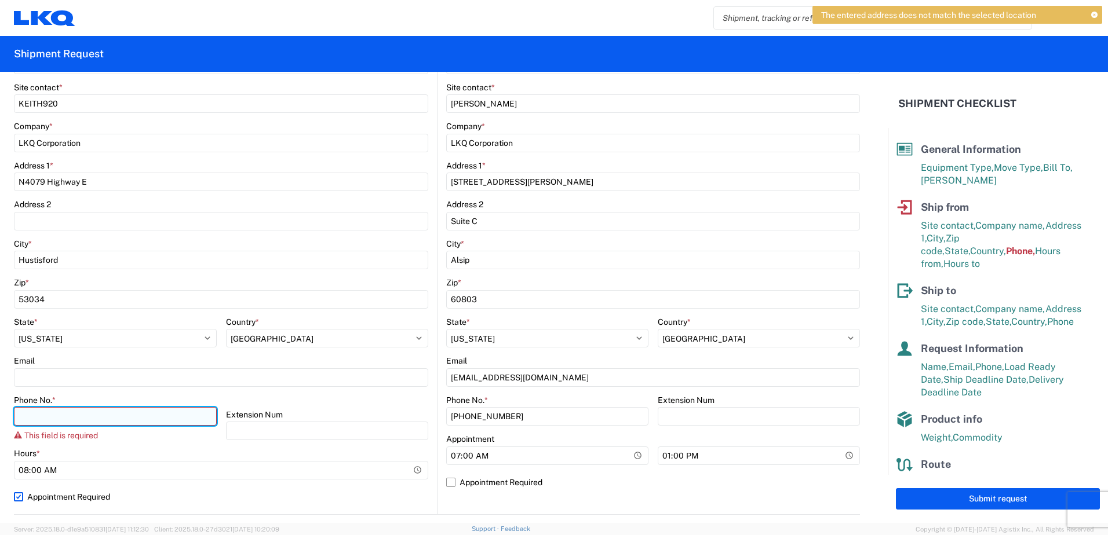
click at [139, 422] on input "Phone No. *" at bounding box center [115, 416] width 203 height 19
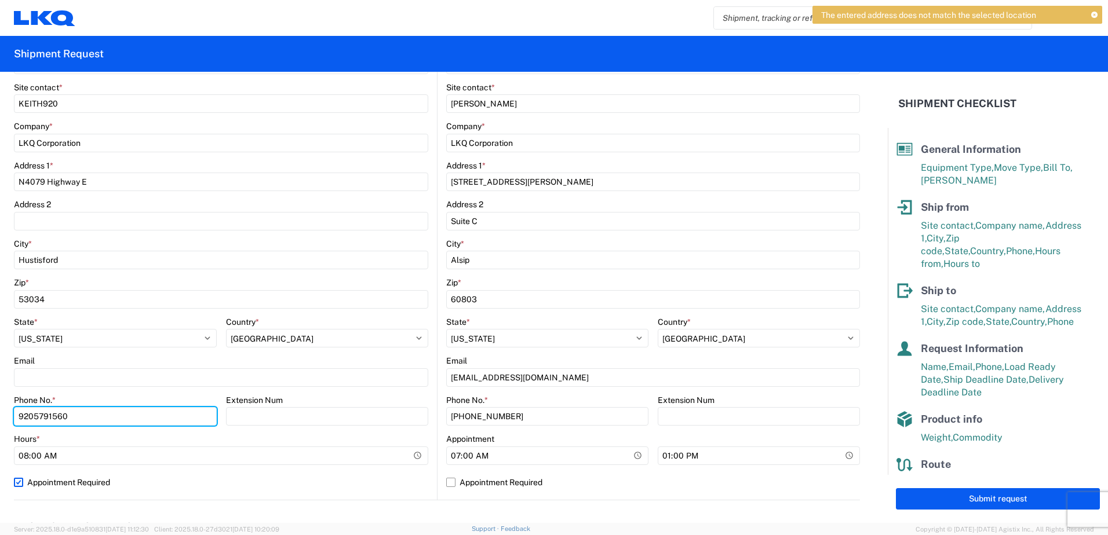
scroll to position [373, 0]
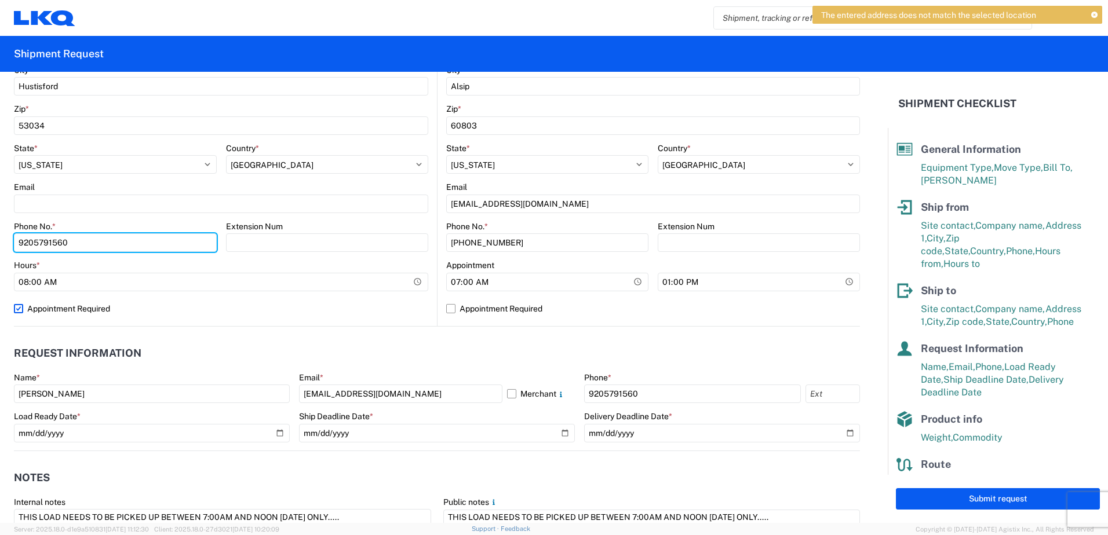
type input "9205791560"
click at [816, 474] on header "Notes" at bounding box center [437, 478] width 846 height 26
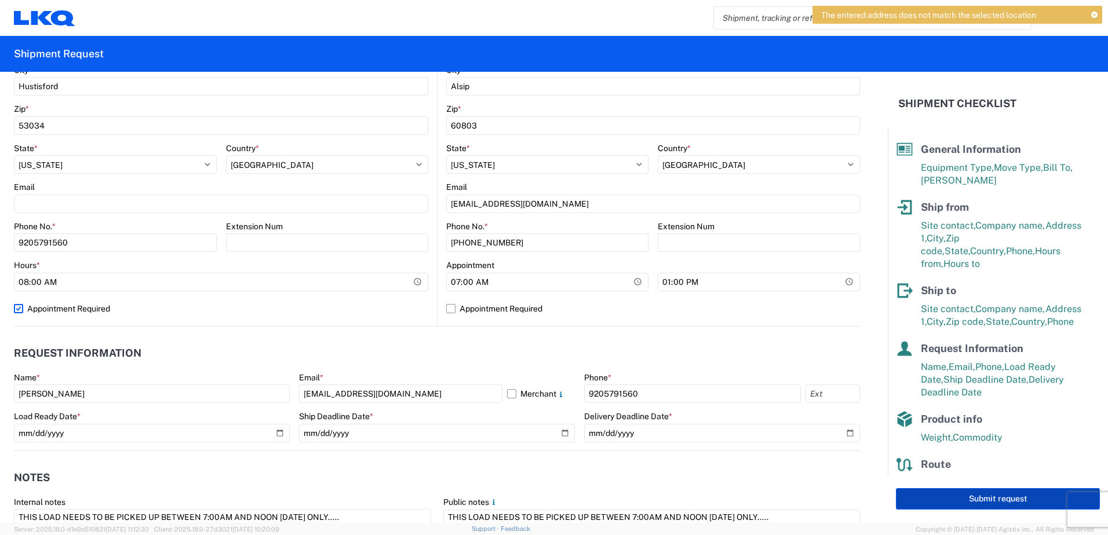
click at [981, 501] on button "Submit request" at bounding box center [998, 498] width 204 height 21
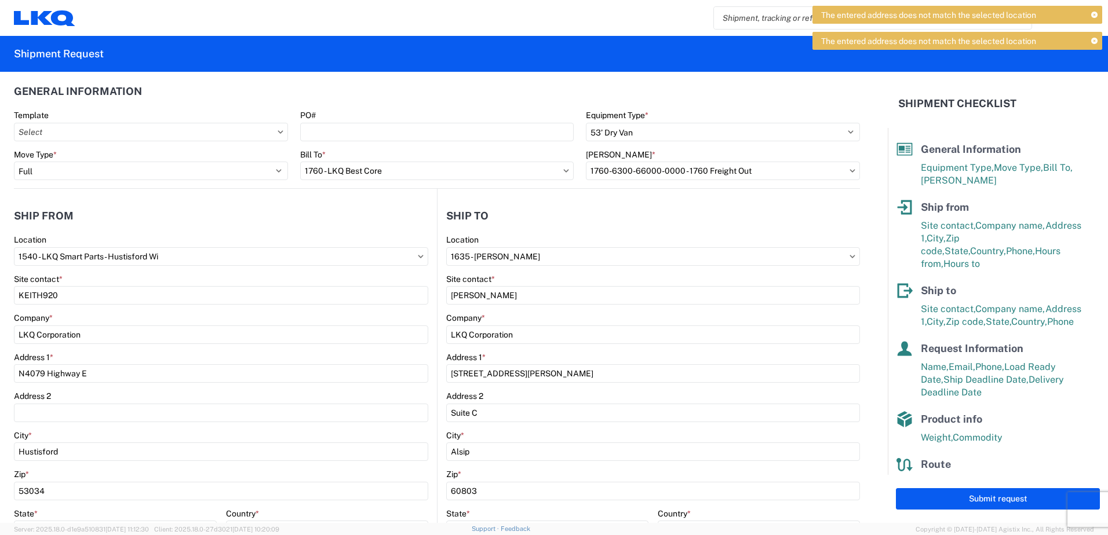
scroll to position [0, 0]
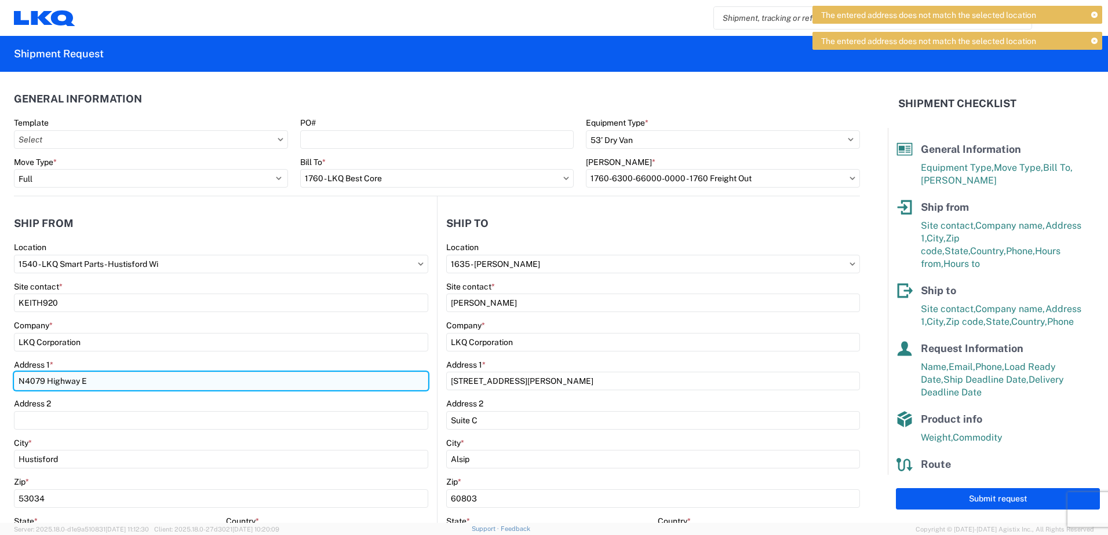
click at [132, 384] on input "N4079 Highway E" at bounding box center [221, 381] width 414 height 19
type input "N"
type input "N4079 HIGHWAY E"
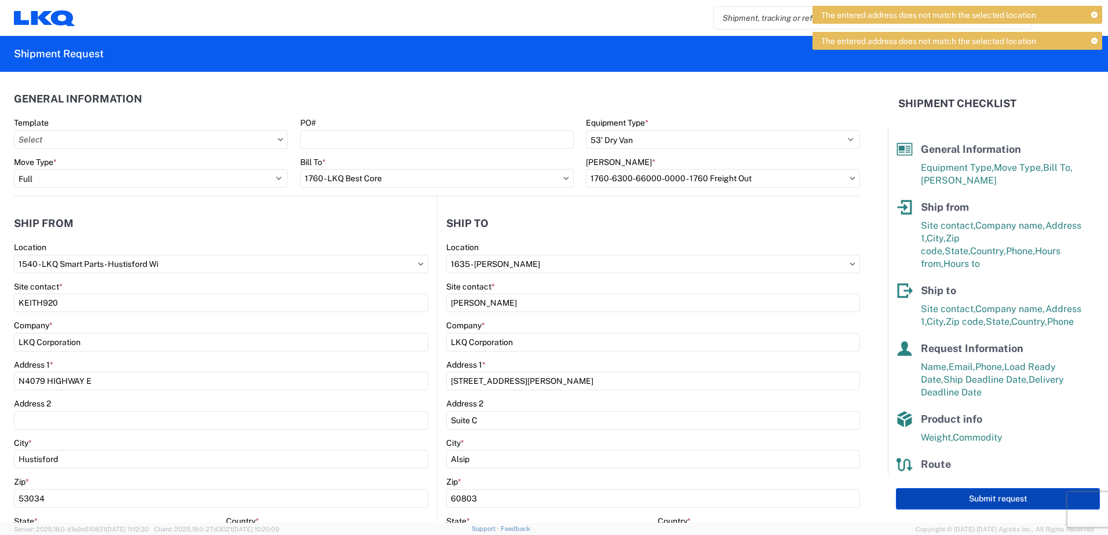
click at [975, 496] on button "Submit request" at bounding box center [998, 498] width 204 height 21
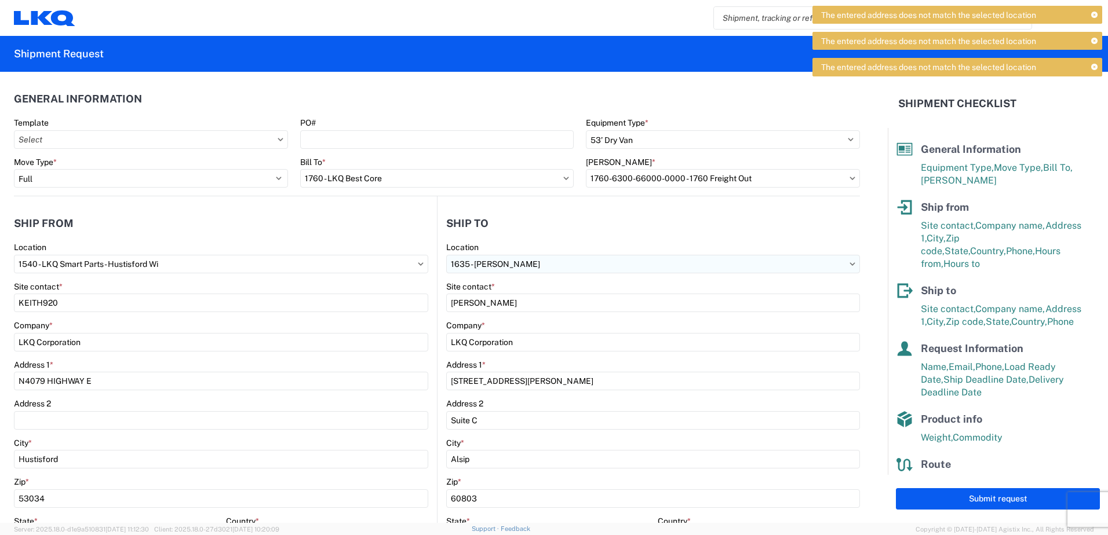
click at [549, 261] on input "1635 - [PERSON_NAME]" at bounding box center [653, 264] width 414 height 19
type input "1635"
click at [518, 320] on div "1635 - [PERSON_NAME]" at bounding box center [546, 315] width 203 height 19
select select "US"
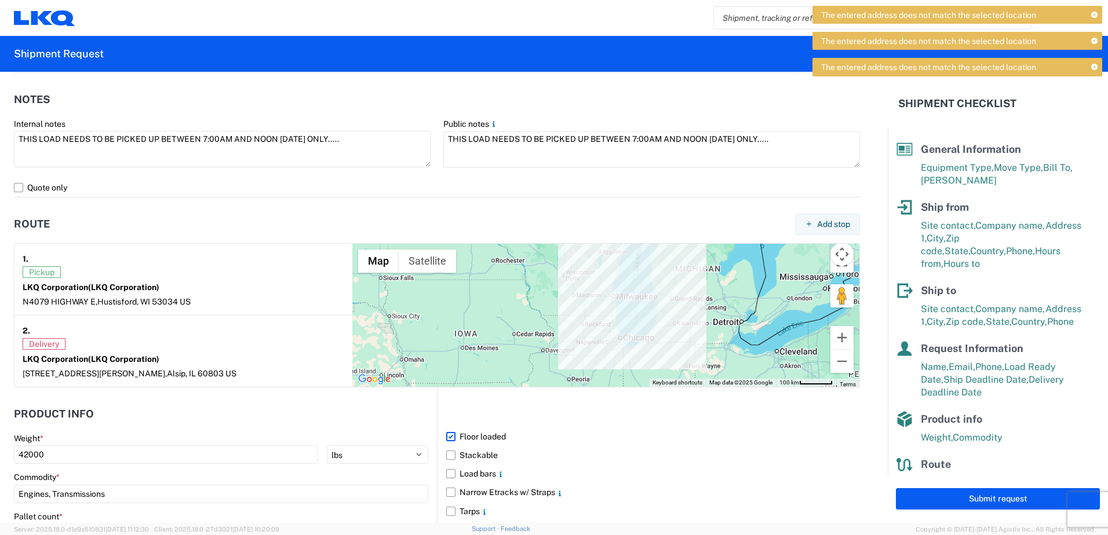
scroll to position [753, 0]
click at [972, 496] on button "Submit request" at bounding box center [998, 498] width 204 height 21
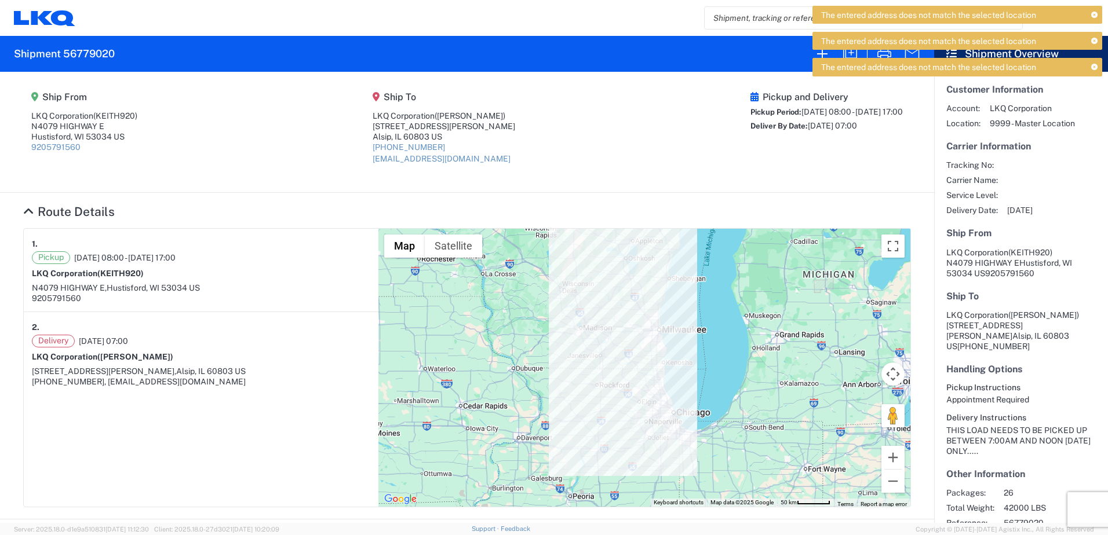
click at [1096, 67] on icon at bounding box center [1094, 67] width 6 height 6
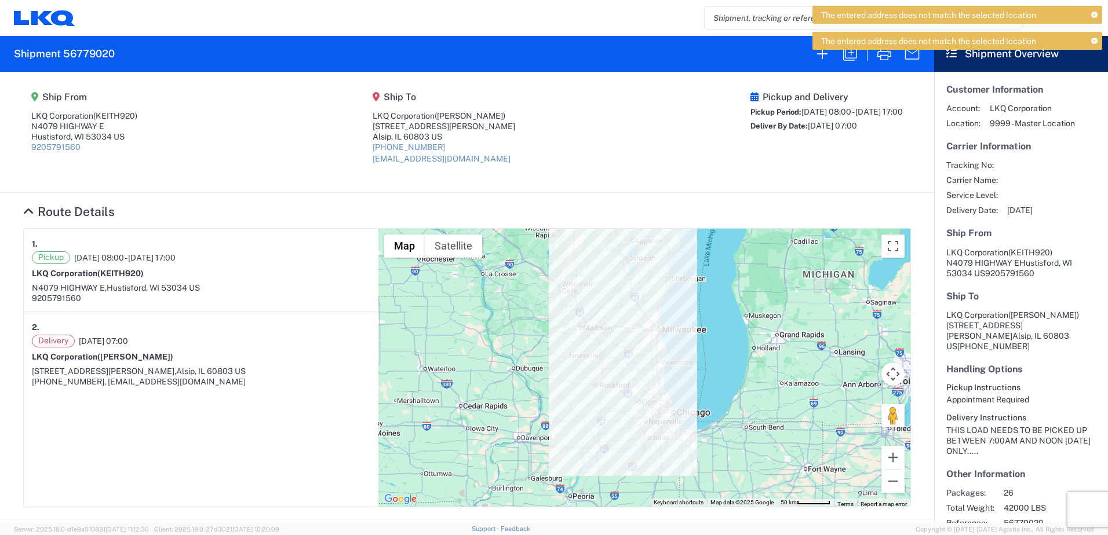
click at [1091, 42] on icon at bounding box center [1094, 41] width 6 height 6
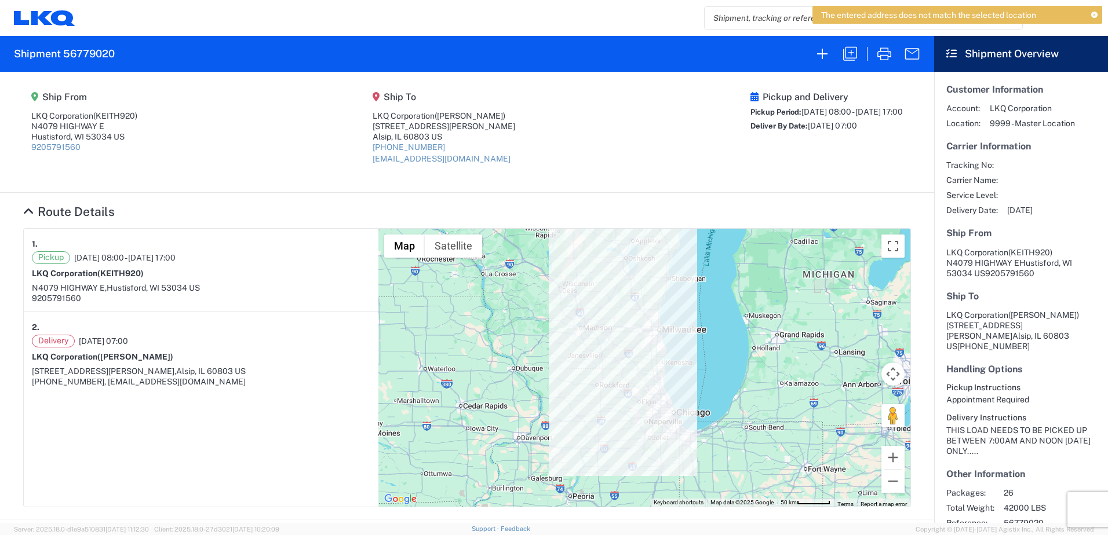
click at [1093, 14] on icon at bounding box center [1094, 15] width 6 height 6
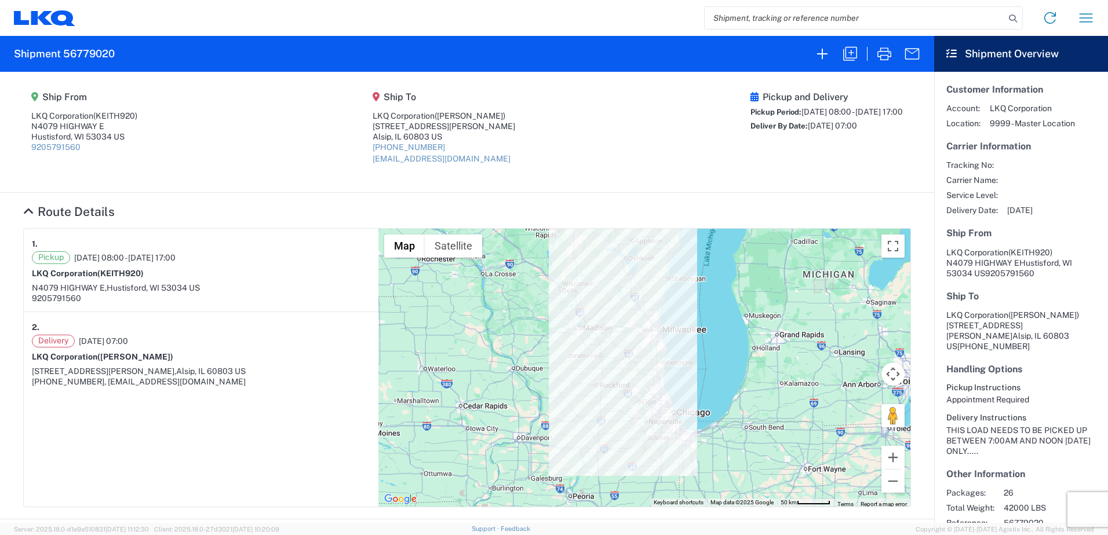
click at [295, 412] on article "1. Pickup [DATE] 08:00 - [DATE] 17:00 LKQ Corporation (KEITH920) [GEOGRAPHIC_DA…" at bounding box center [201, 368] width 355 height 278
